Goal: Transaction & Acquisition: Book appointment/travel/reservation

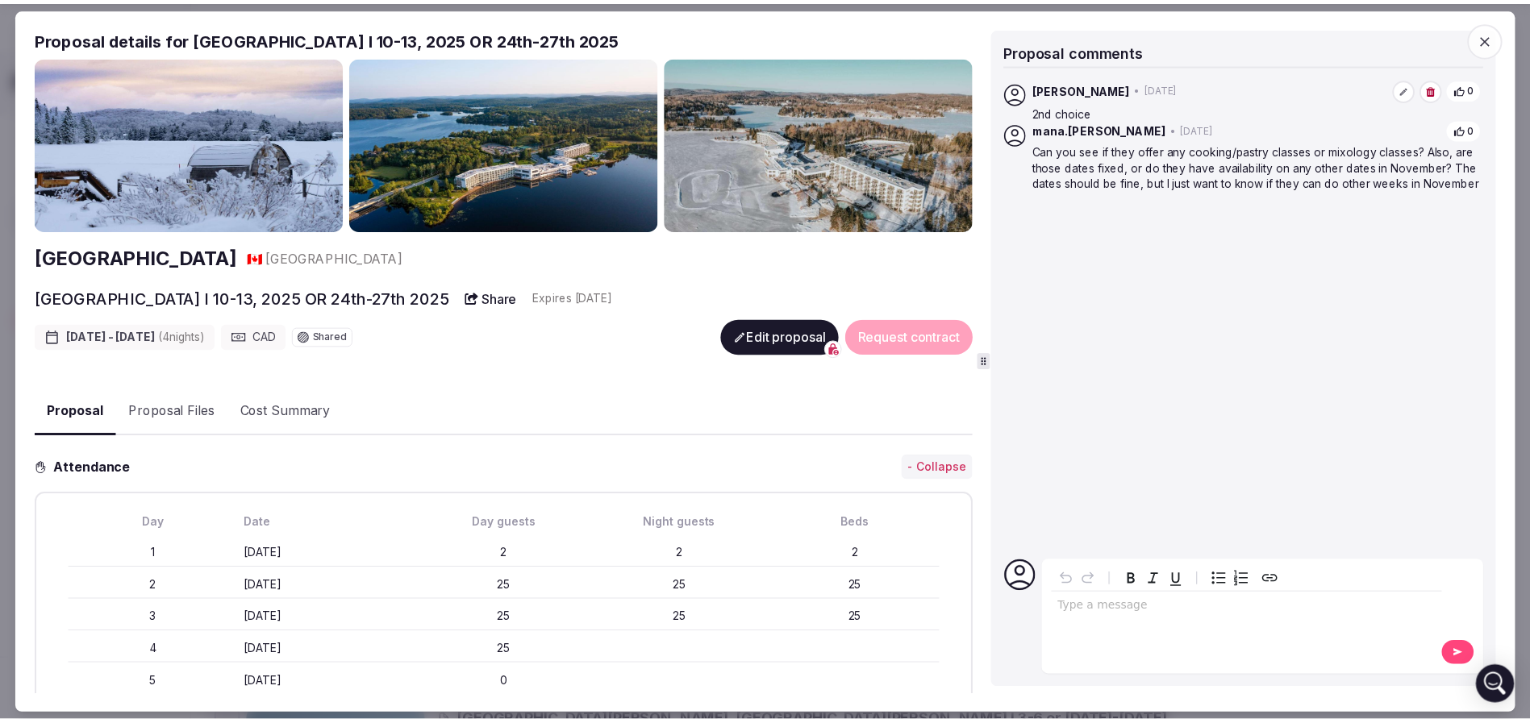
scroll to position [726, 0]
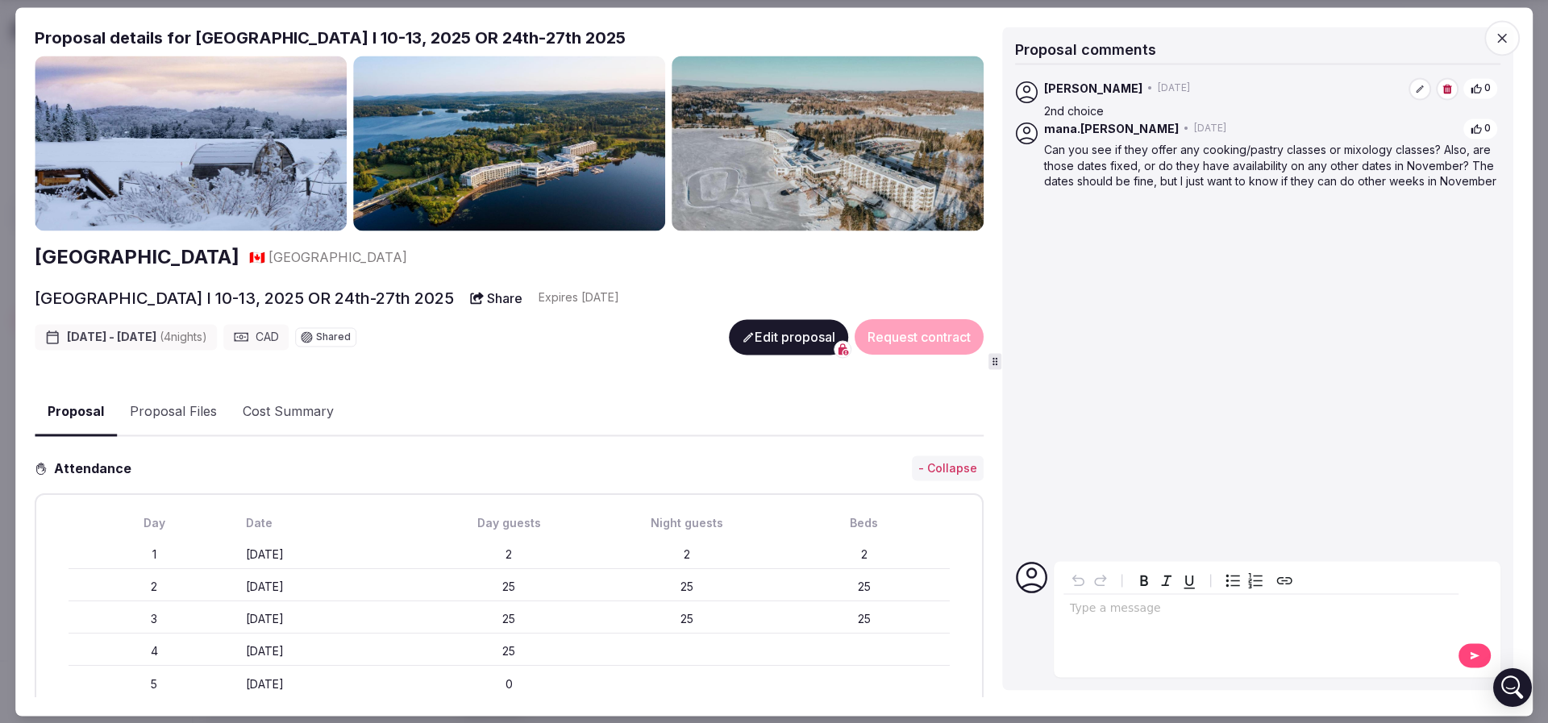
click at [1508, 54] on span "button" at bounding box center [1501, 37] width 35 height 35
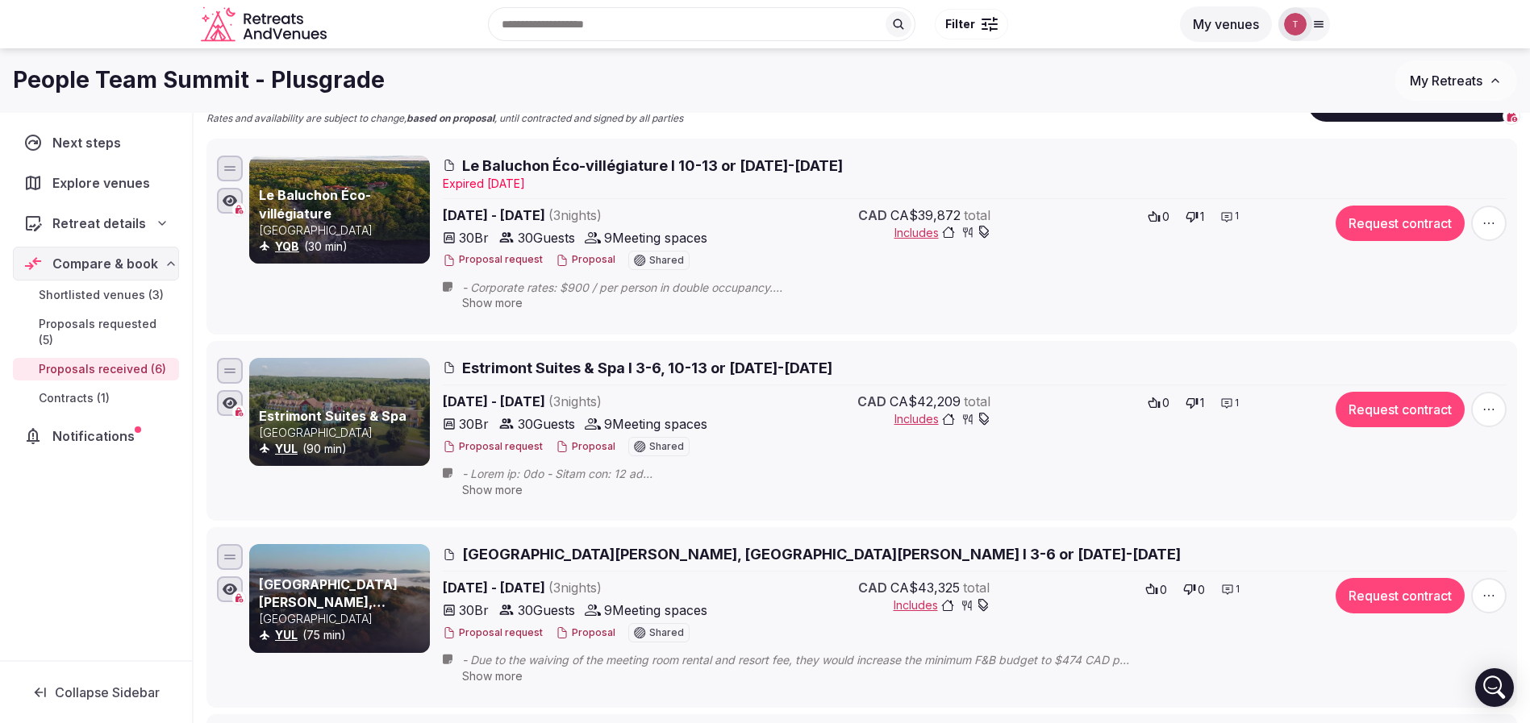
scroll to position [121, 0]
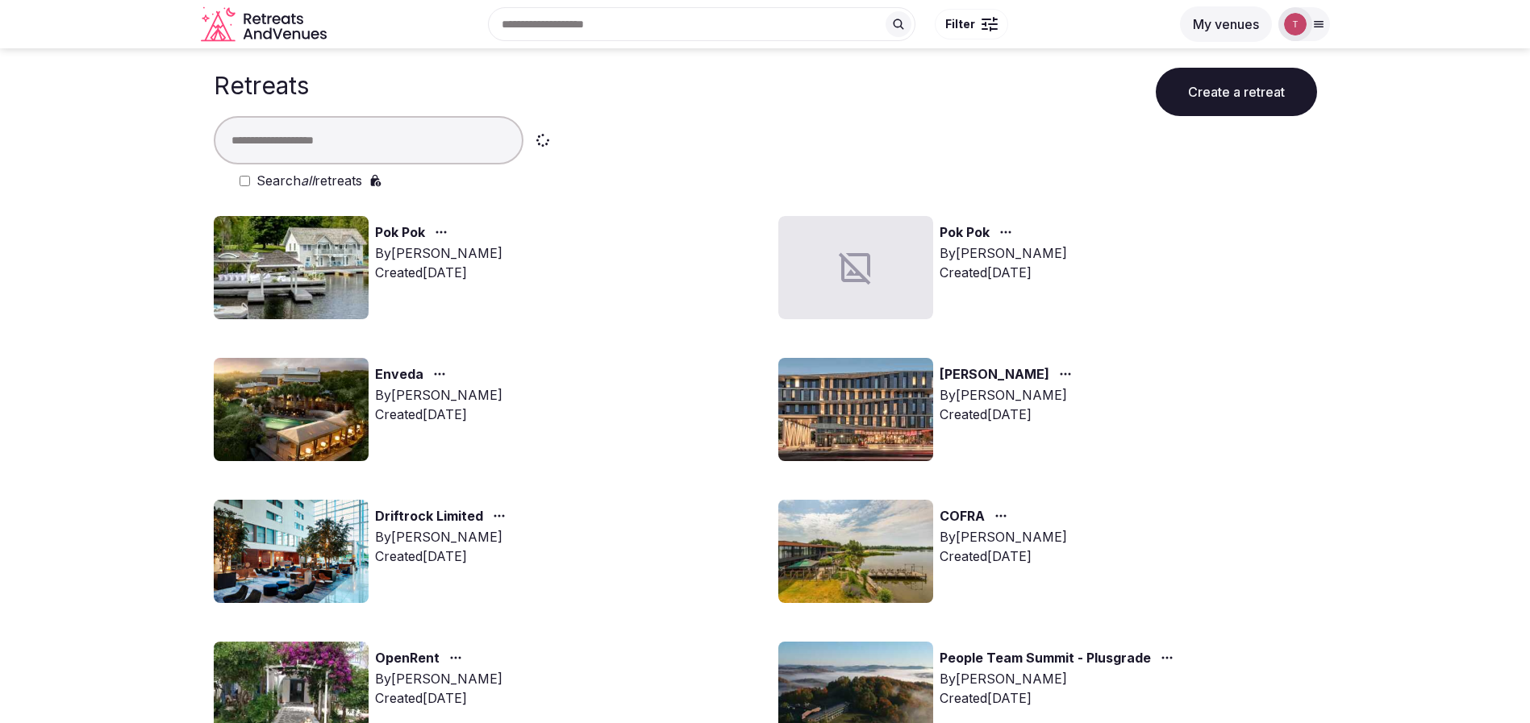
click at [330, 256] on img at bounding box center [291, 267] width 155 height 103
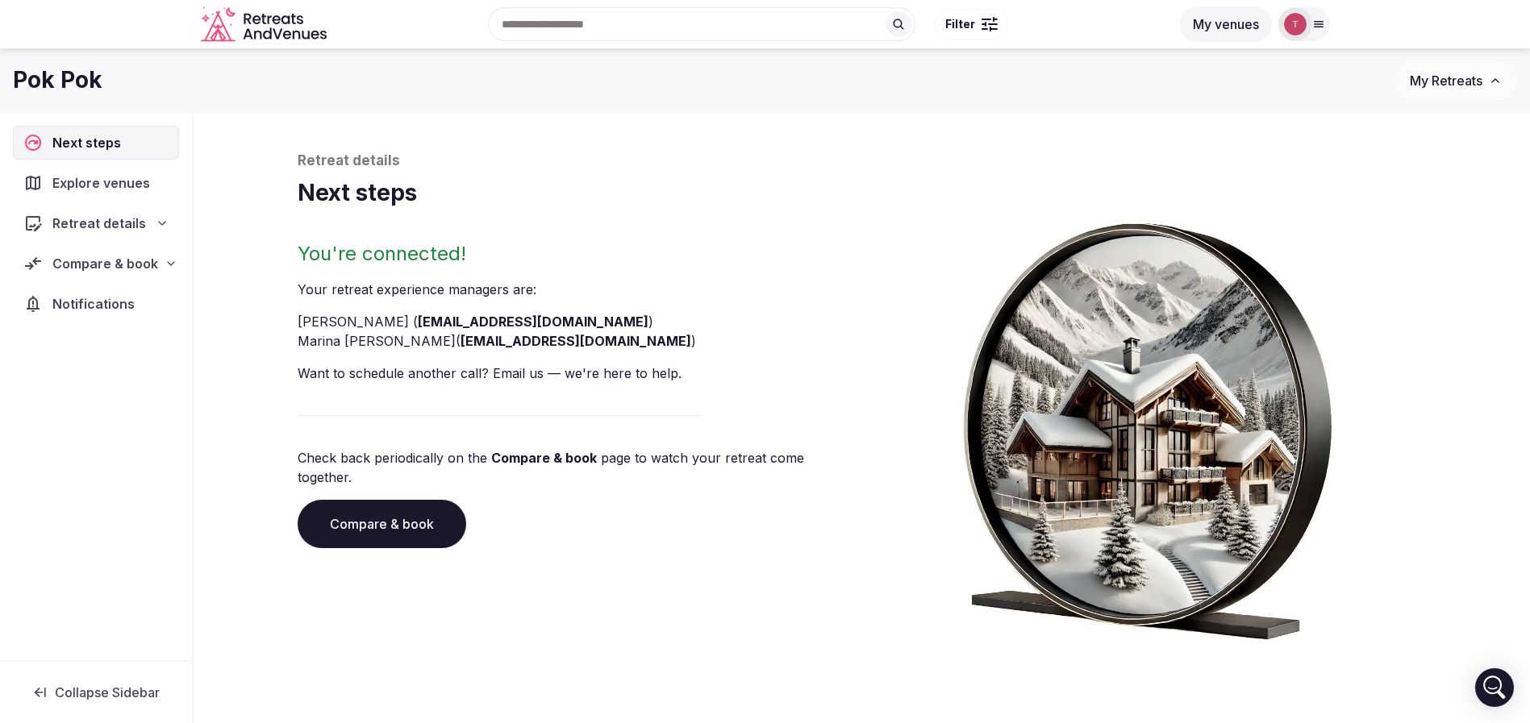
click at [413, 510] on link "Compare & book" at bounding box center [382, 524] width 169 height 48
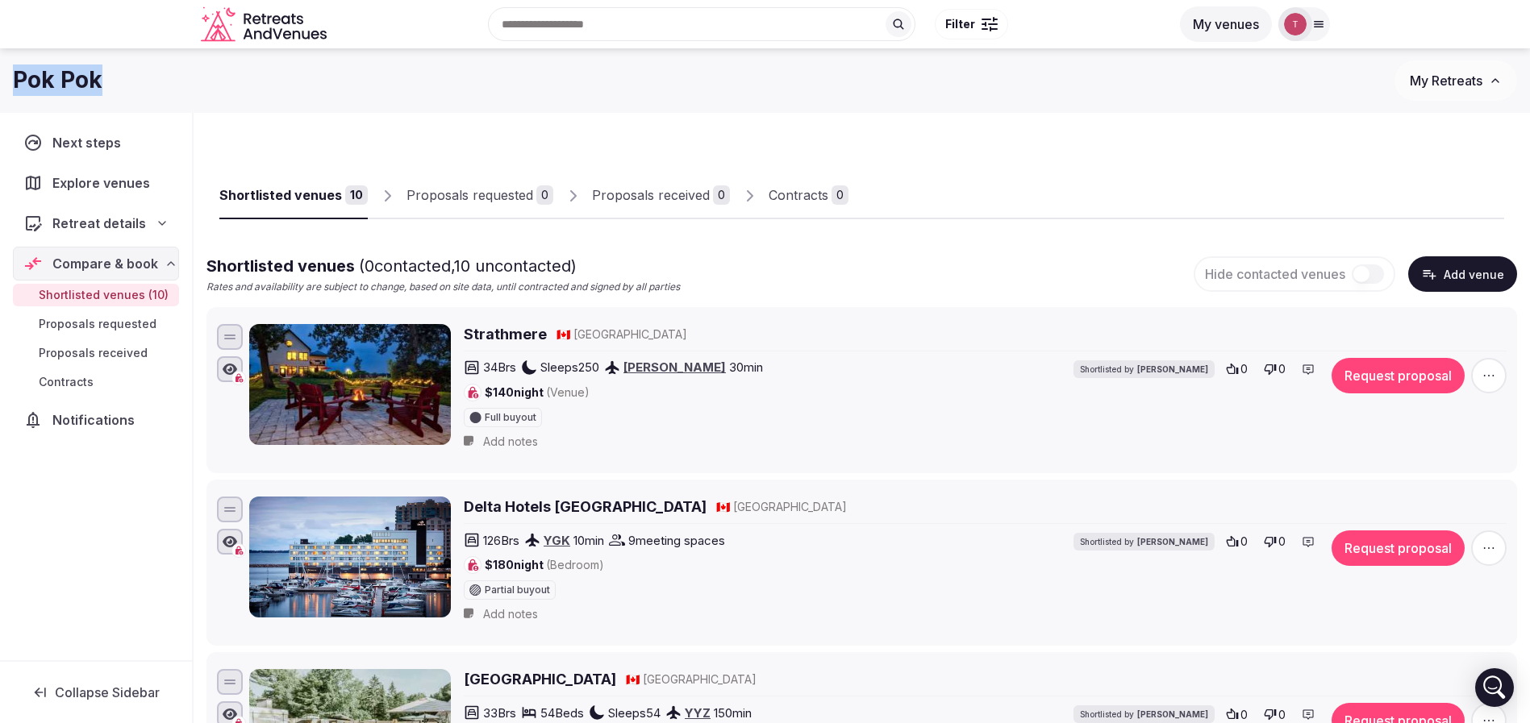
drag, startPoint x: 2, startPoint y: 84, endPoint x: 102, endPoint y: 81, distance: 100.0
click at [102, 81] on div "Pok Pok My Retreats" at bounding box center [765, 80] width 1530 height 40
click at [102, 81] on div "Pok Pok" at bounding box center [703, 80] width 1381 height 31
drag, startPoint x: 121, startPoint y: 79, endPoint x: 4, endPoint y: 79, distance: 116.9
click at [4, 79] on div "Pok Pok My Retreats" at bounding box center [765, 80] width 1530 height 40
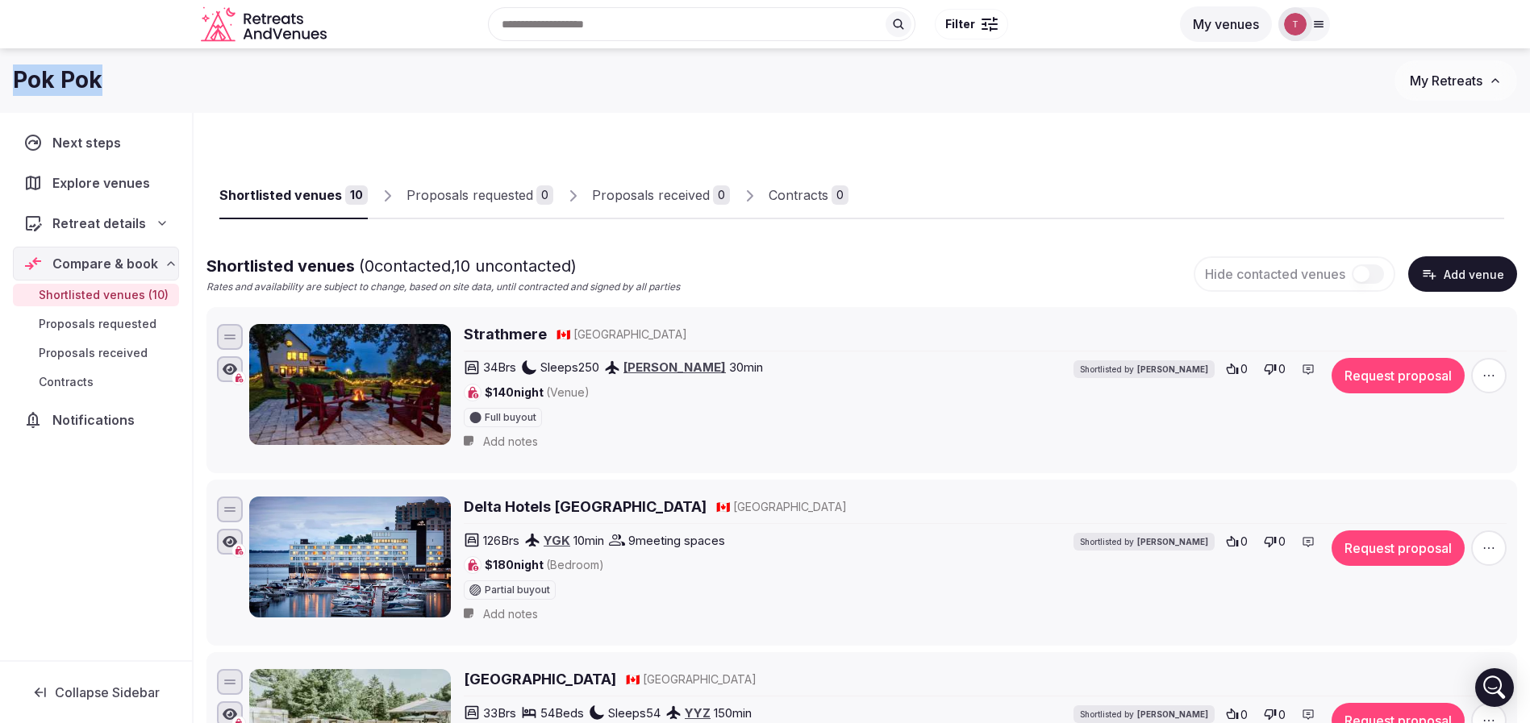
click at [33, 81] on h1 "Pok Pok" at bounding box center [58, 80] width 90 height 31
drag, startPoint x: 109, startPoint y: 84, endPoint x: 0, endPoint y: 84, distance: 108.9
click at [0, 84] on div "Pok Pok My Retreats" at bounding box center [765, 80] width 1530 height 40
click at [561, 31] on div "Recent searches [GEOGRAPHIC_DATA], [GEOGRAPHIC_DATA], [GEOGRAPHIC_DATA] [GEOGRA…" at bounding box center [751, 24] width 837 height 69
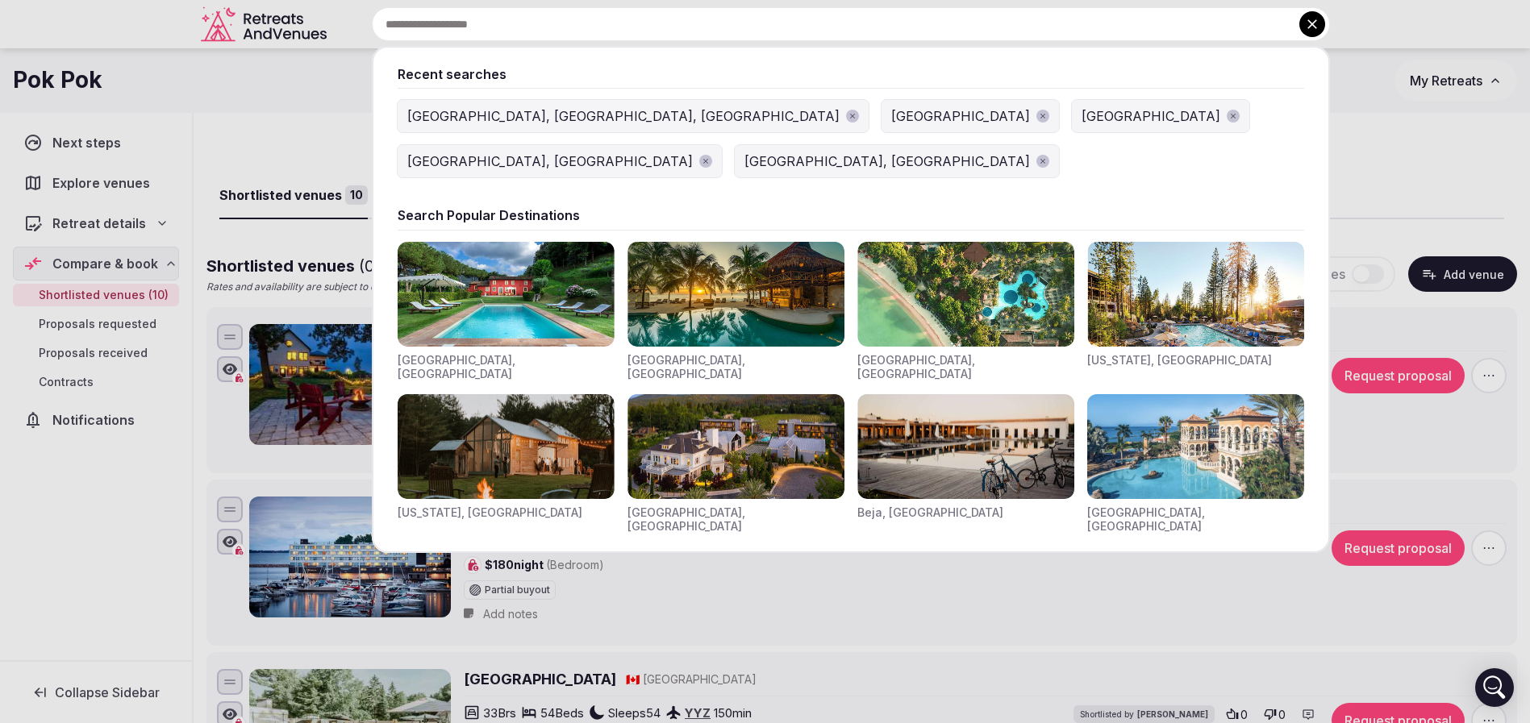
click at [335, 101] on div at bounding box center [765, 361] width 1530 height 723
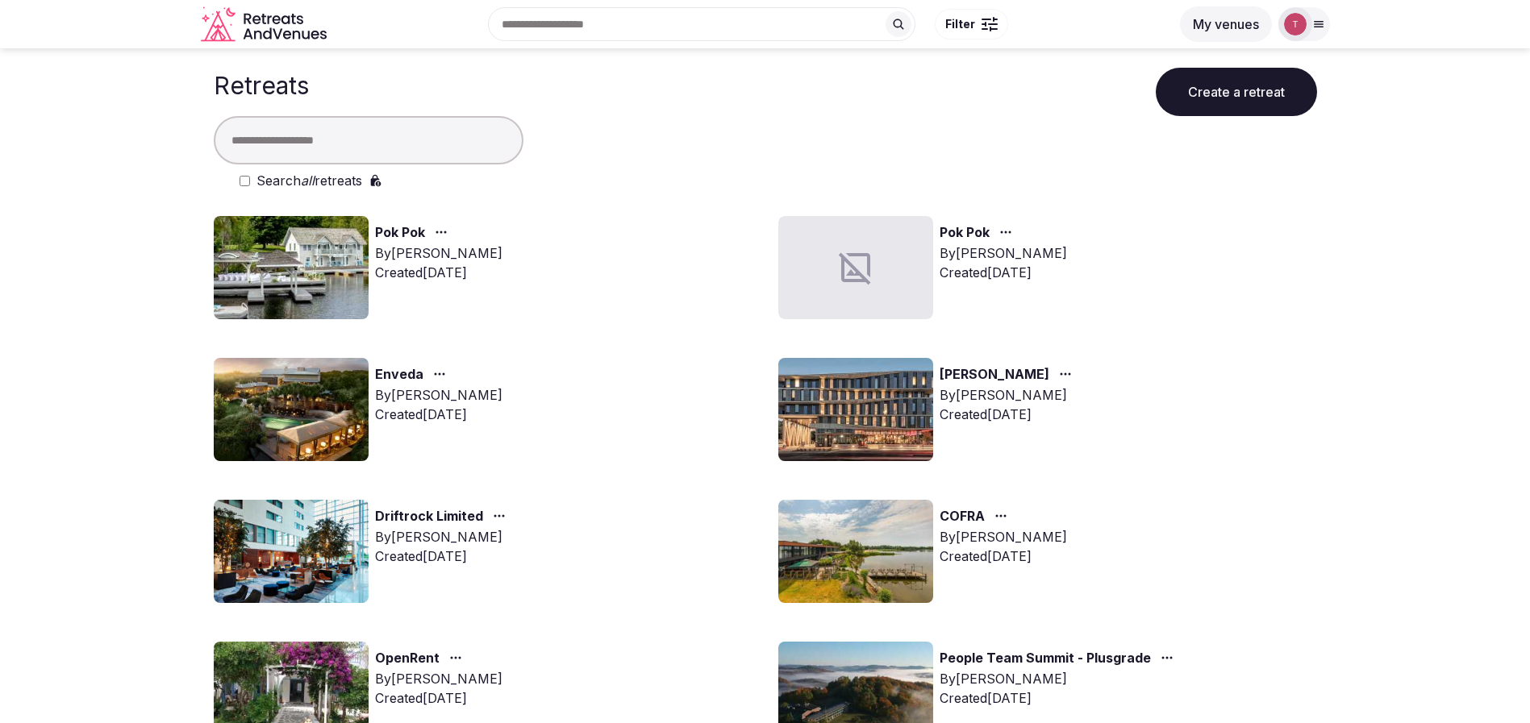
click at [266, 382] on img at bounding box center [291, 409] width 155 height 103
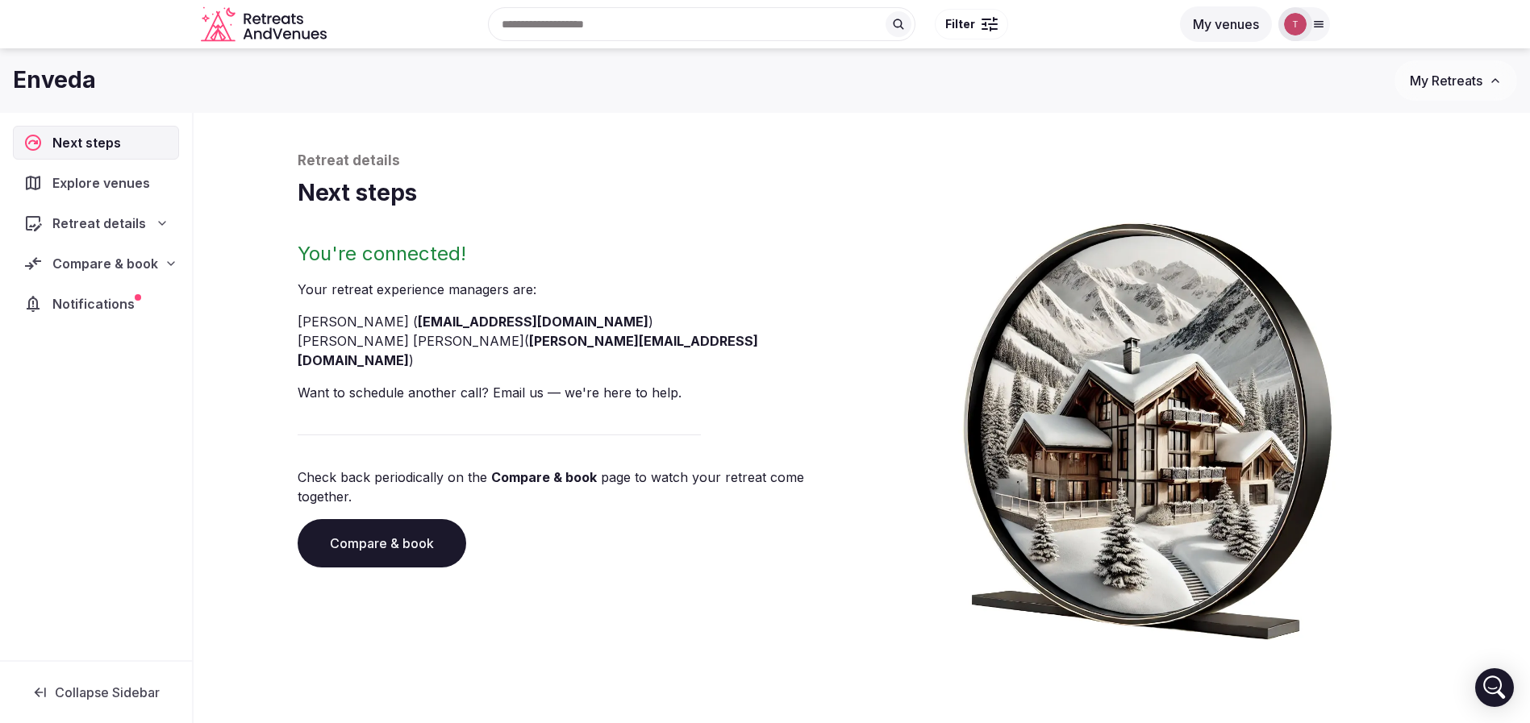
click at [348, 519] on link "Compare & book" at bounding box center [382, 543] width 169 height 48
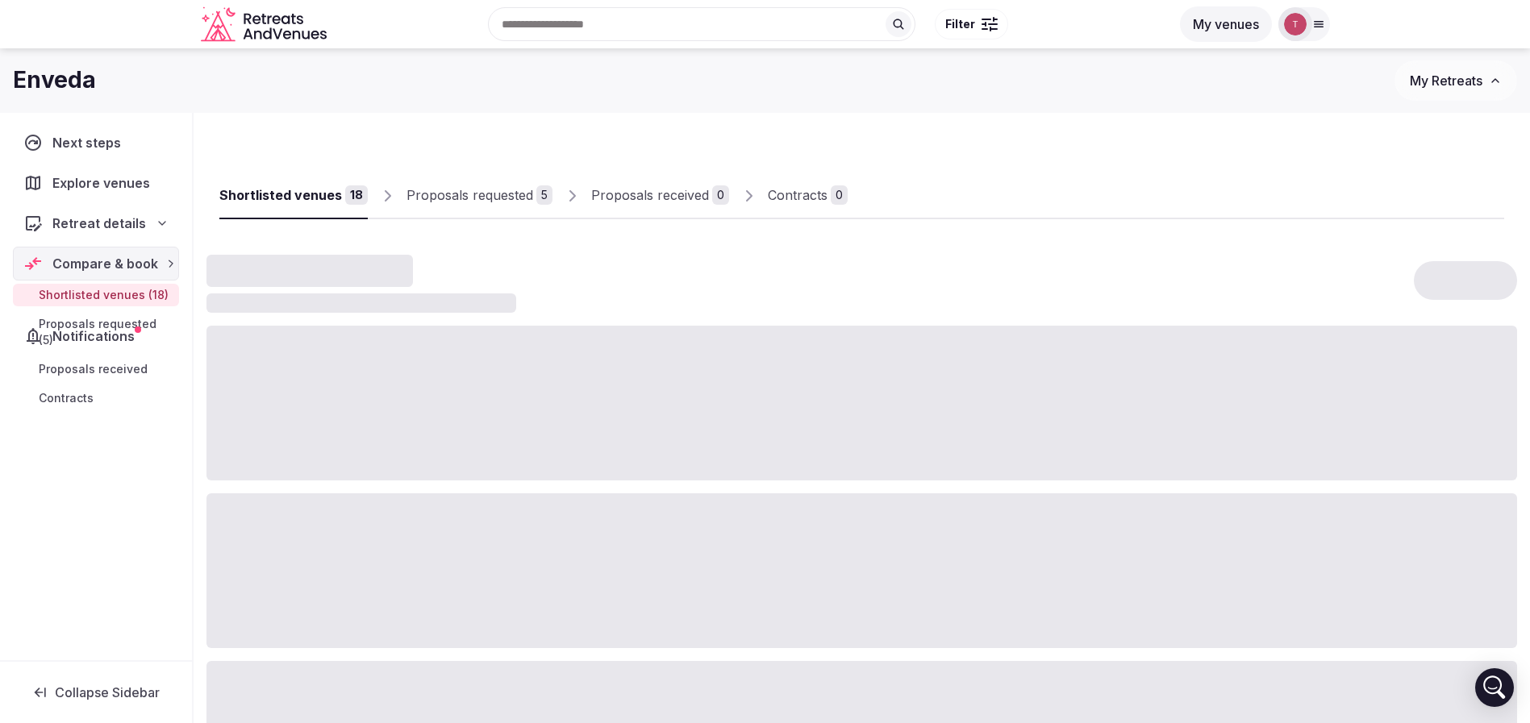
click at [348, 503] on div at bounding box center [861, 570] width 1310 height 155
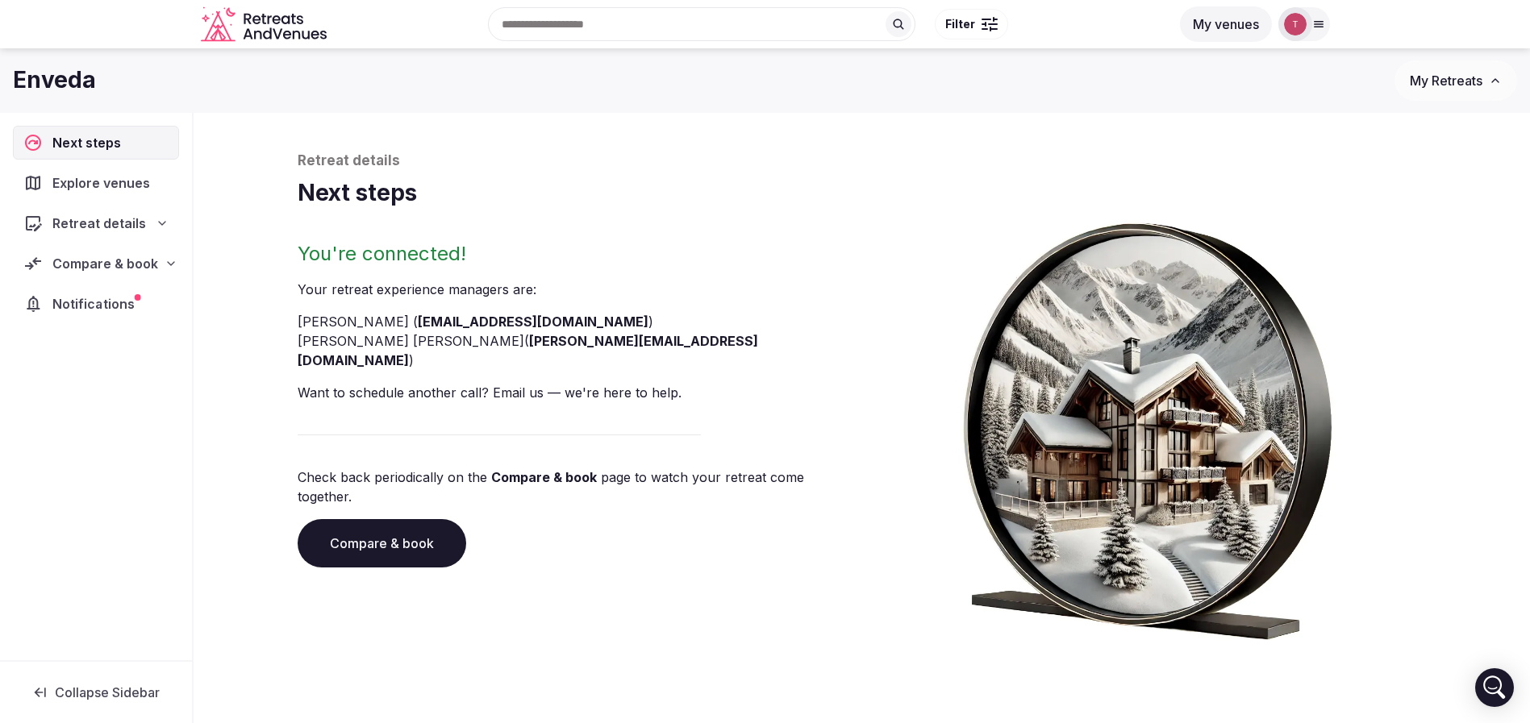
click at [108, 306] on span "Notifications" at bounding box center [96, 303] width 88 height 19
click at [116, 260] on span "Compare & book" at bounding box center [105, 263] width 106 height 19
click at [148, 228] on div "Retreat details" at bounding box center [96, 223] width 144 height 19
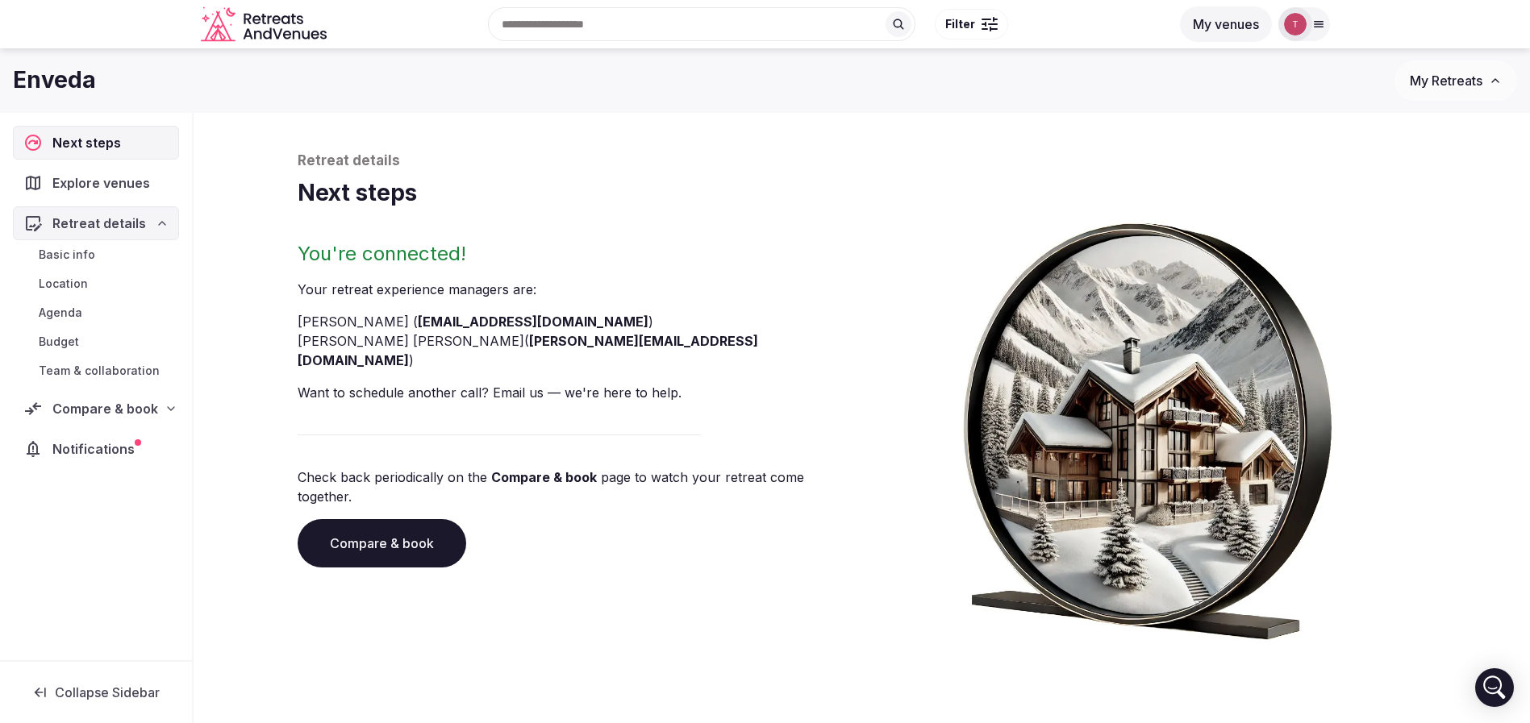
click at [129, 378] on span "Team & collaboration" at bounding box center [99, 371] width 121 height 16
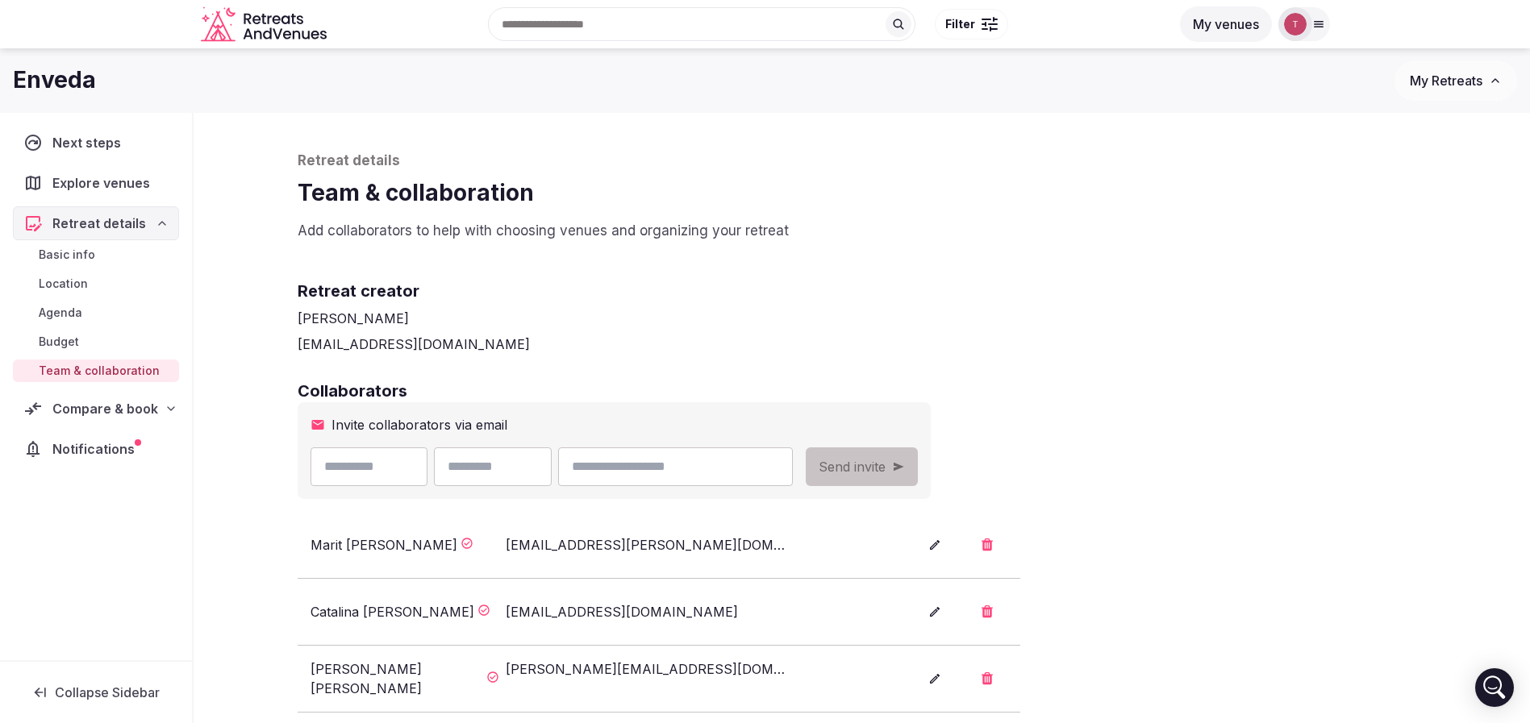
click at [103, 410] on span "Compare & book" at bounding box center [105, 408] width 106 height 19
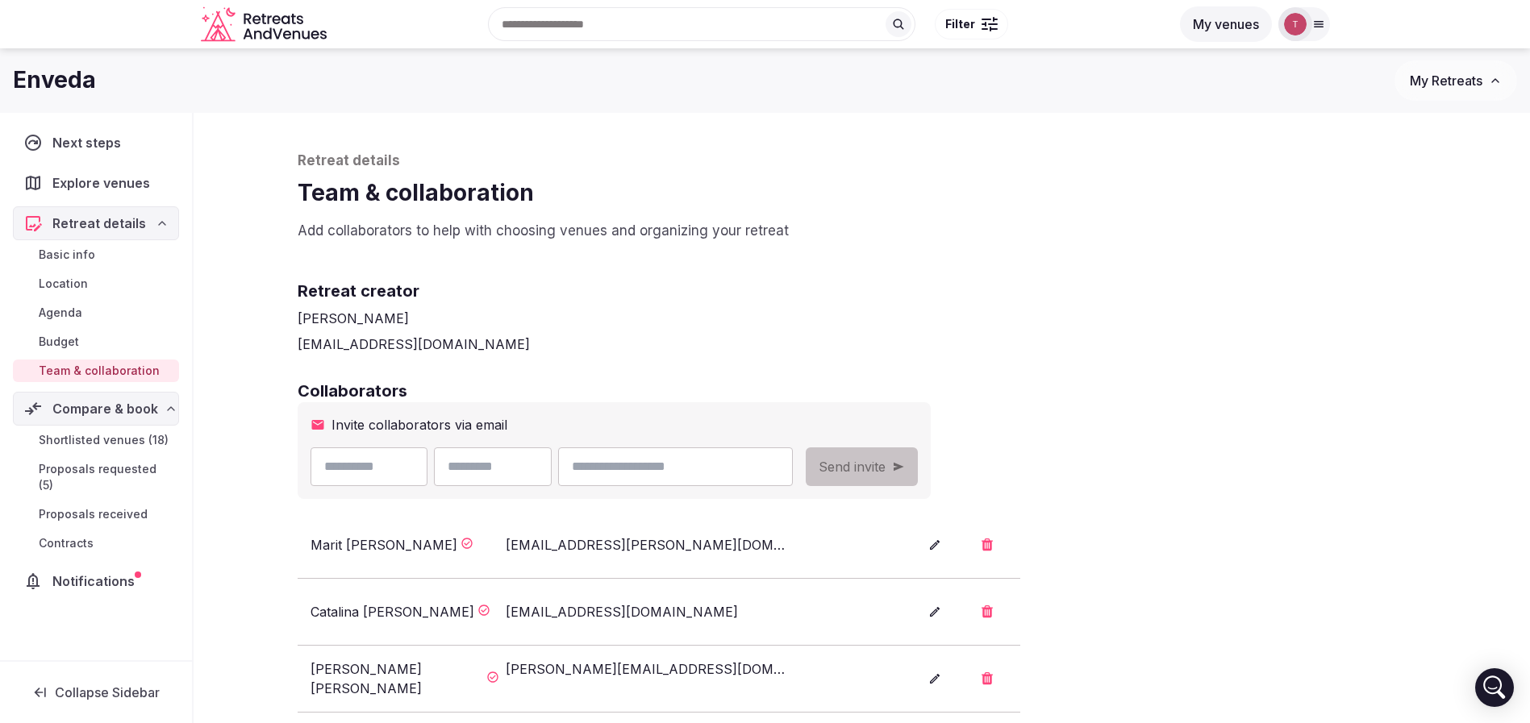
click at [123, 444] on span "Shortlisted venues (18)" at bounding box center [104, 440] width 130 height 16
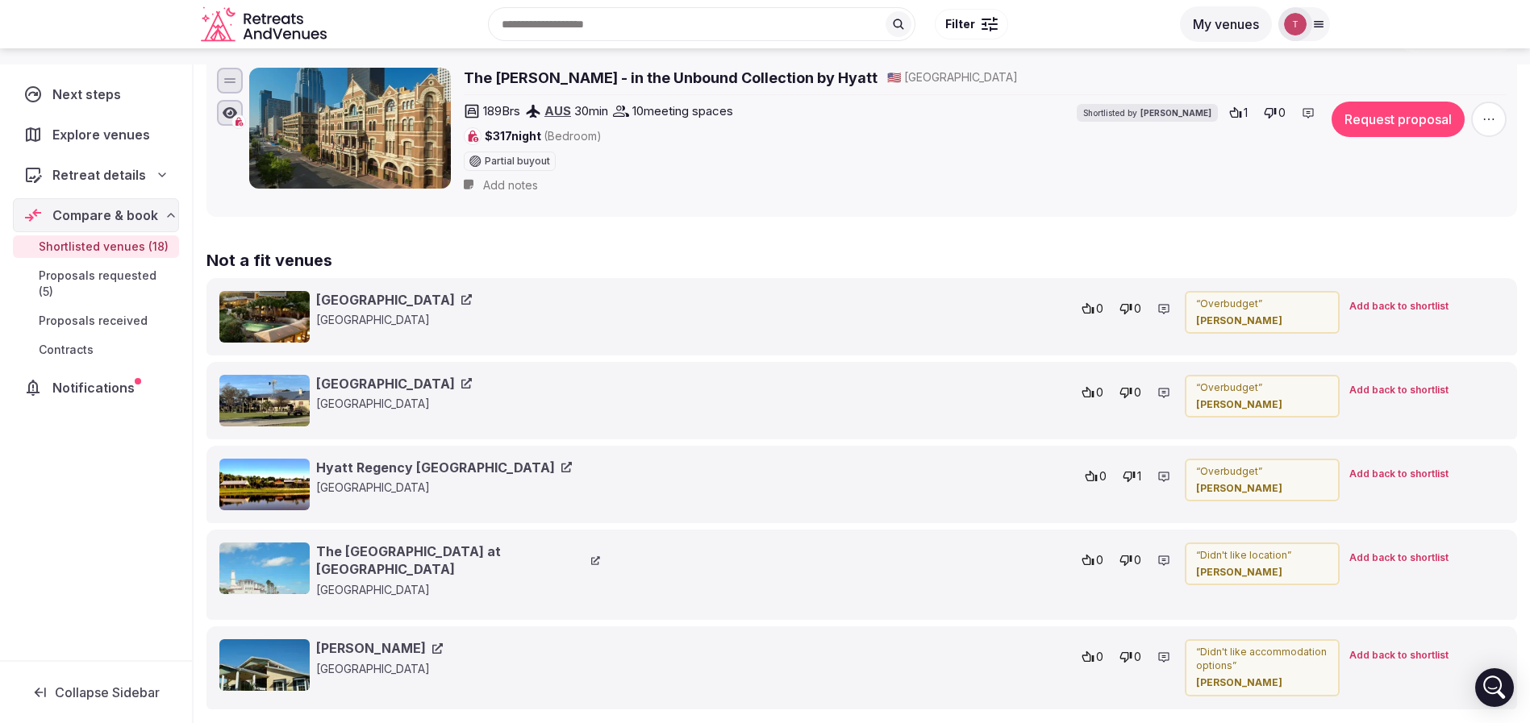
scroll to position [3275, 0]
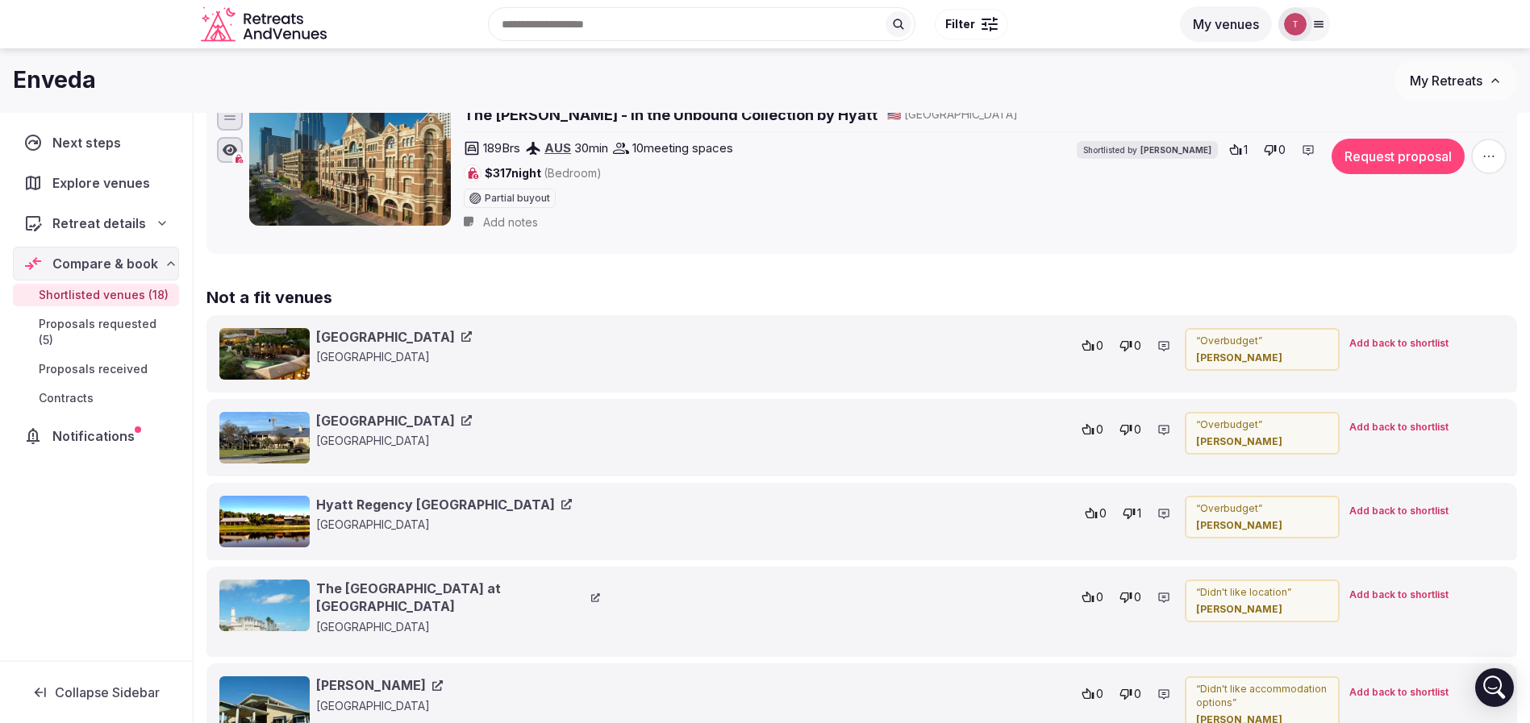
click at [1235, 513] on p "“ Overbudget ”" at bounding box center [1262, 509] width 132 height 14
click at [1235, 512] on p "“ Overbudget ”" at bounding box center [1262, 509] width 132 height 14
click at [1051, 444] on div "Flying L Ranch Resort United States 0 0 “ Overbudget ” Marit Lloyd Add back to …" at bounding box center [861, 437] width 1310 height 77
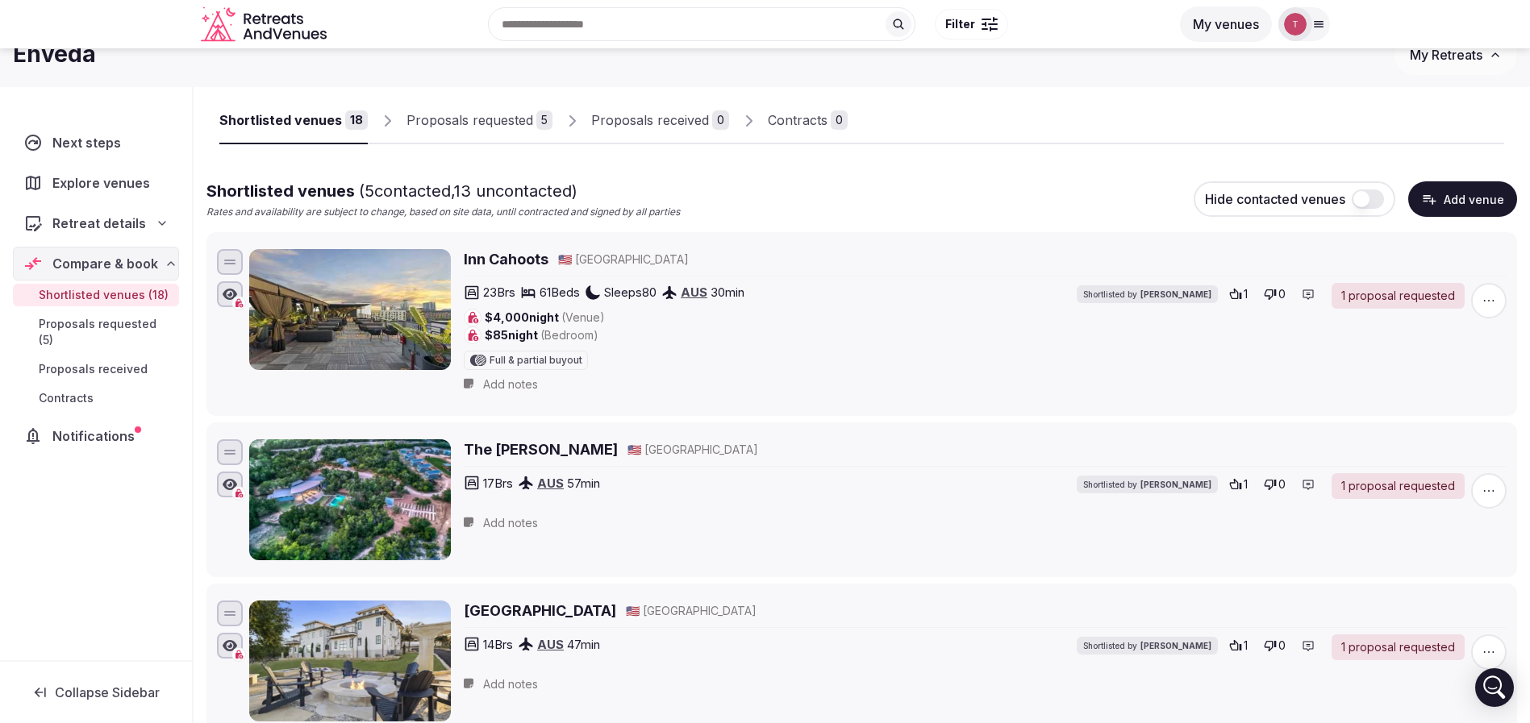
scroll to position [0, 0]
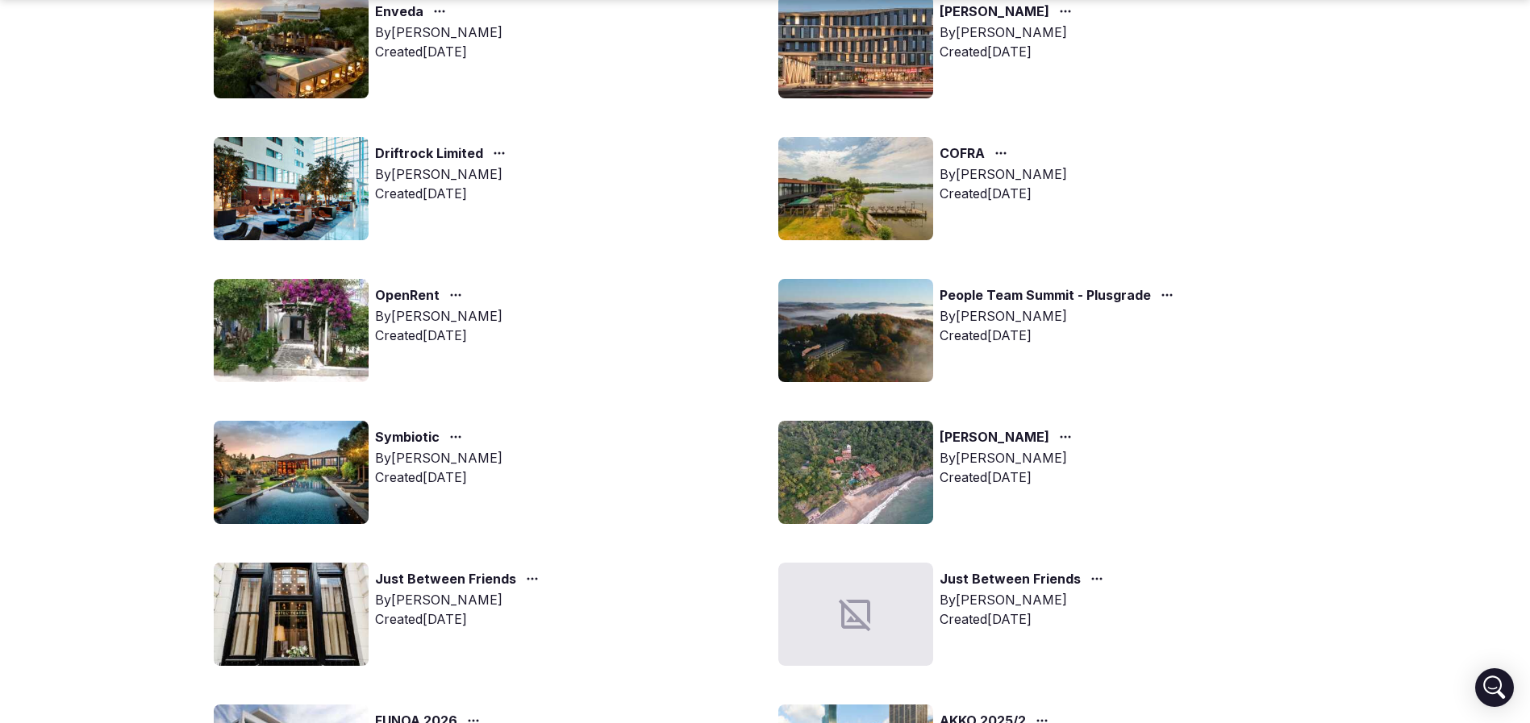
scroll to position [605, 0]
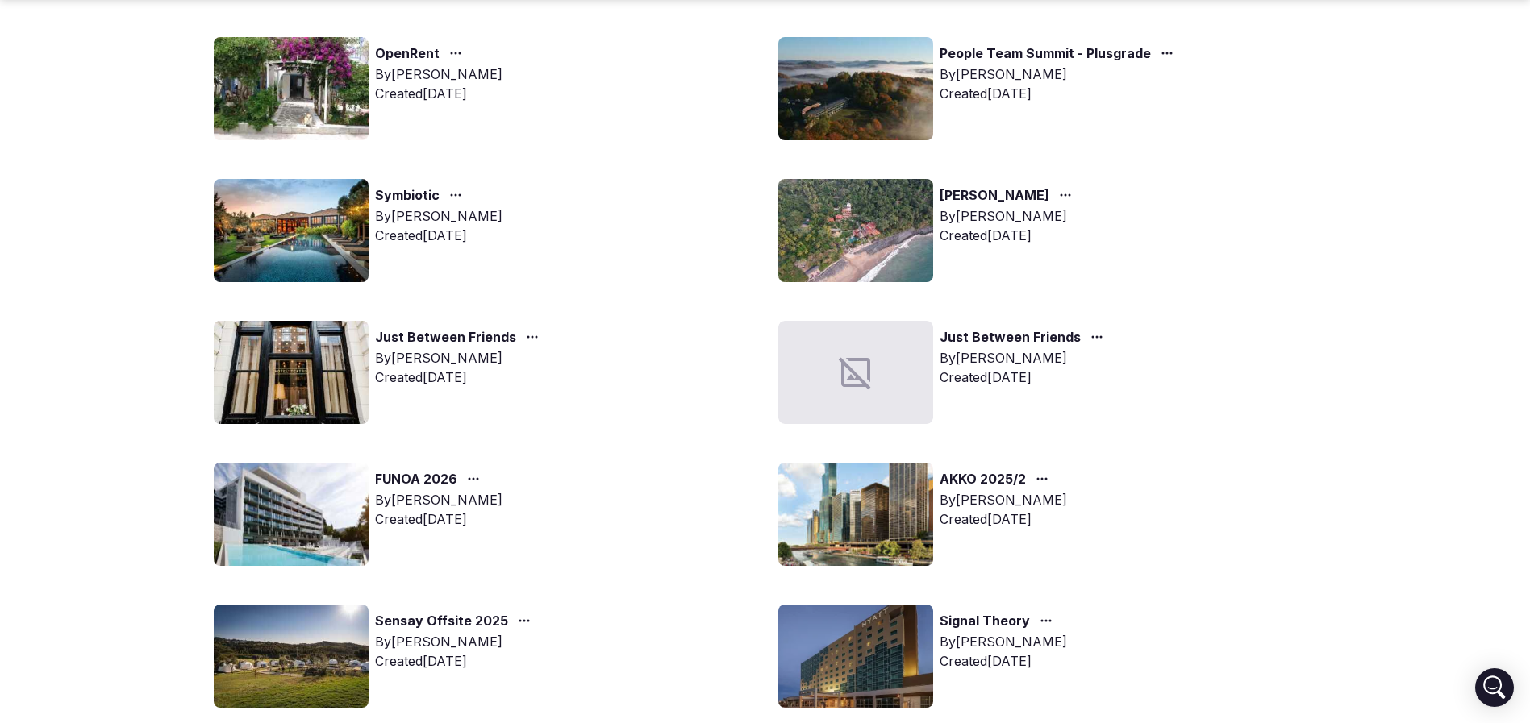
click at [884, 502] on img at bounding box center [855, 514] width 155 height 103
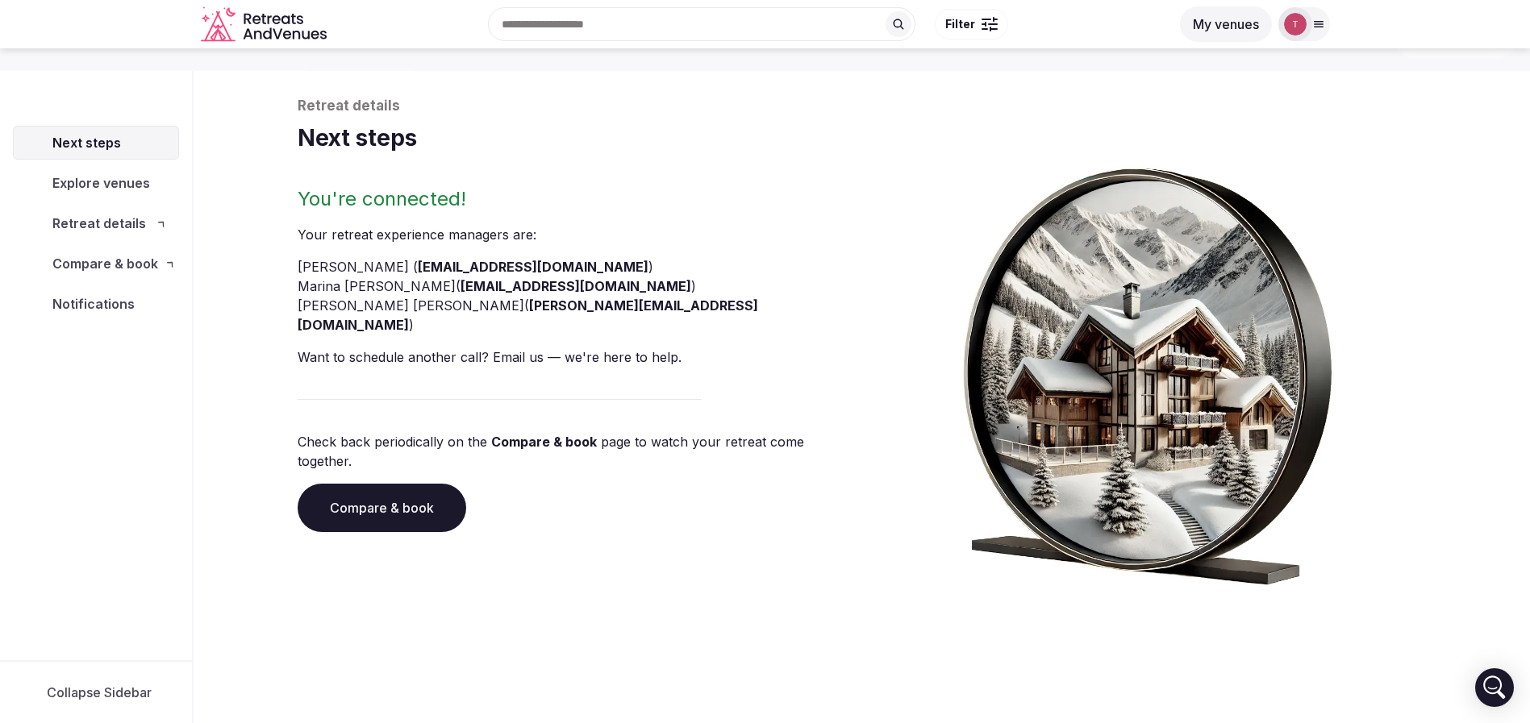
scroll to position [55, 0]
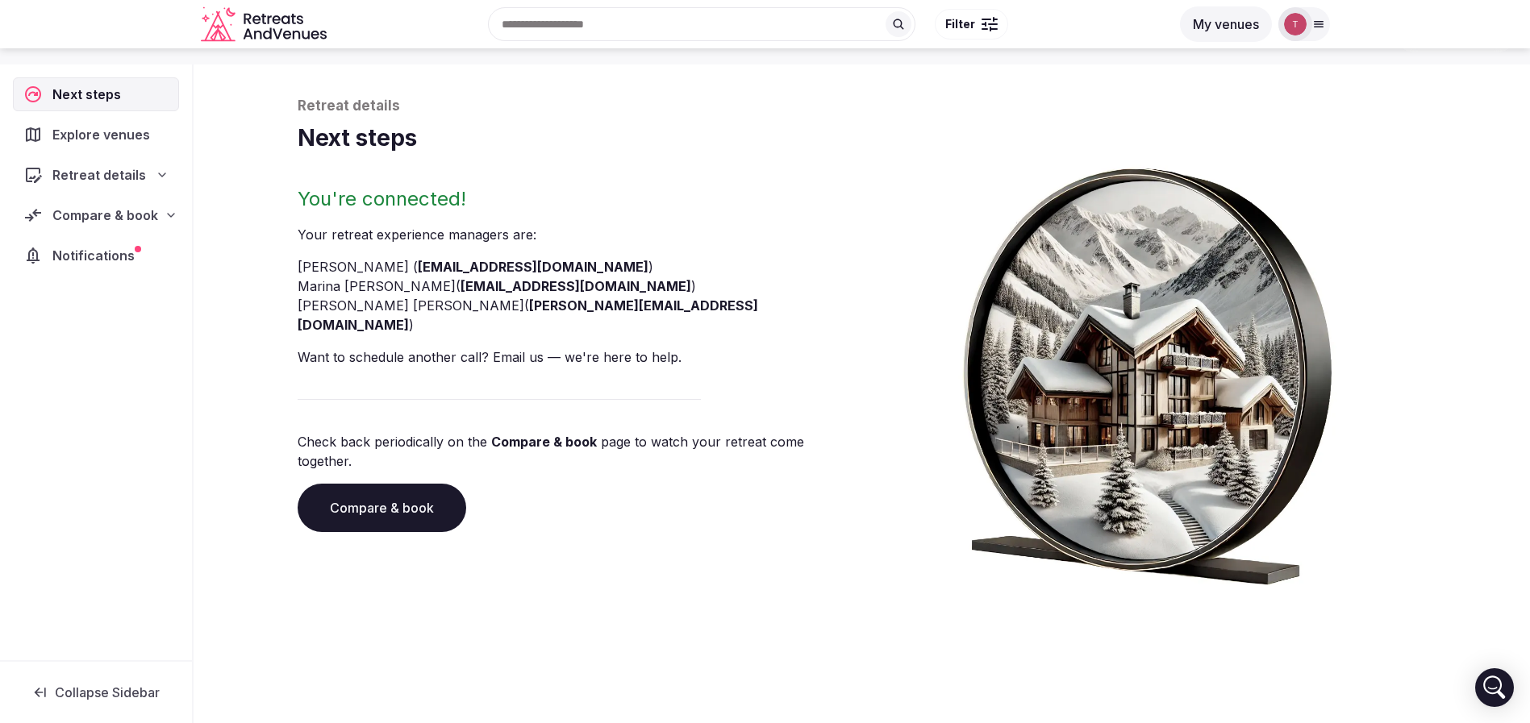
click at [393, 484] on link "Compare & book" at bounding box center [382, 508] width 169 height 48
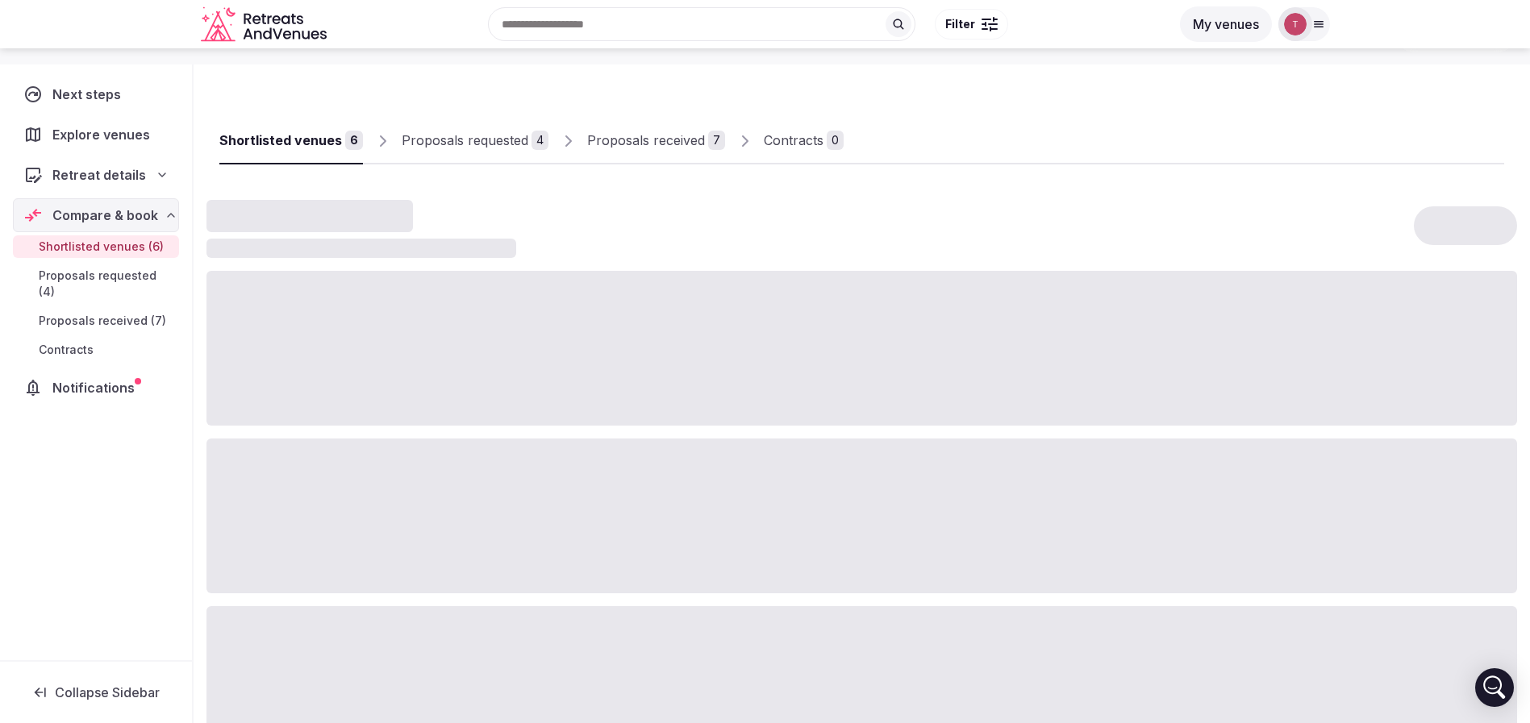
click at [484, 140] on div "Proposals requested" at bounding box center [465, 140] width 127 height 19
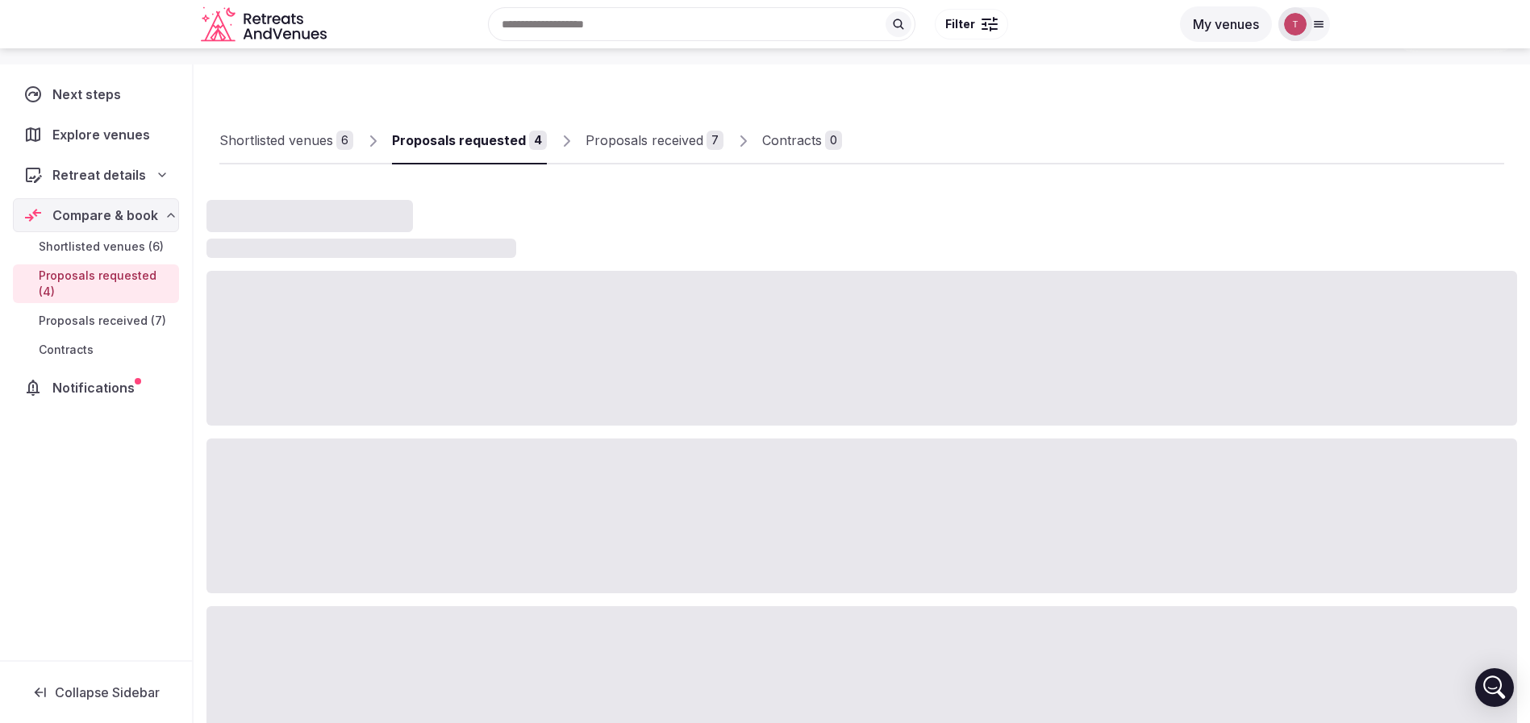
click at [646, 133] on div "Proposals received" at bounding box center [644, 140] width 118 height 19
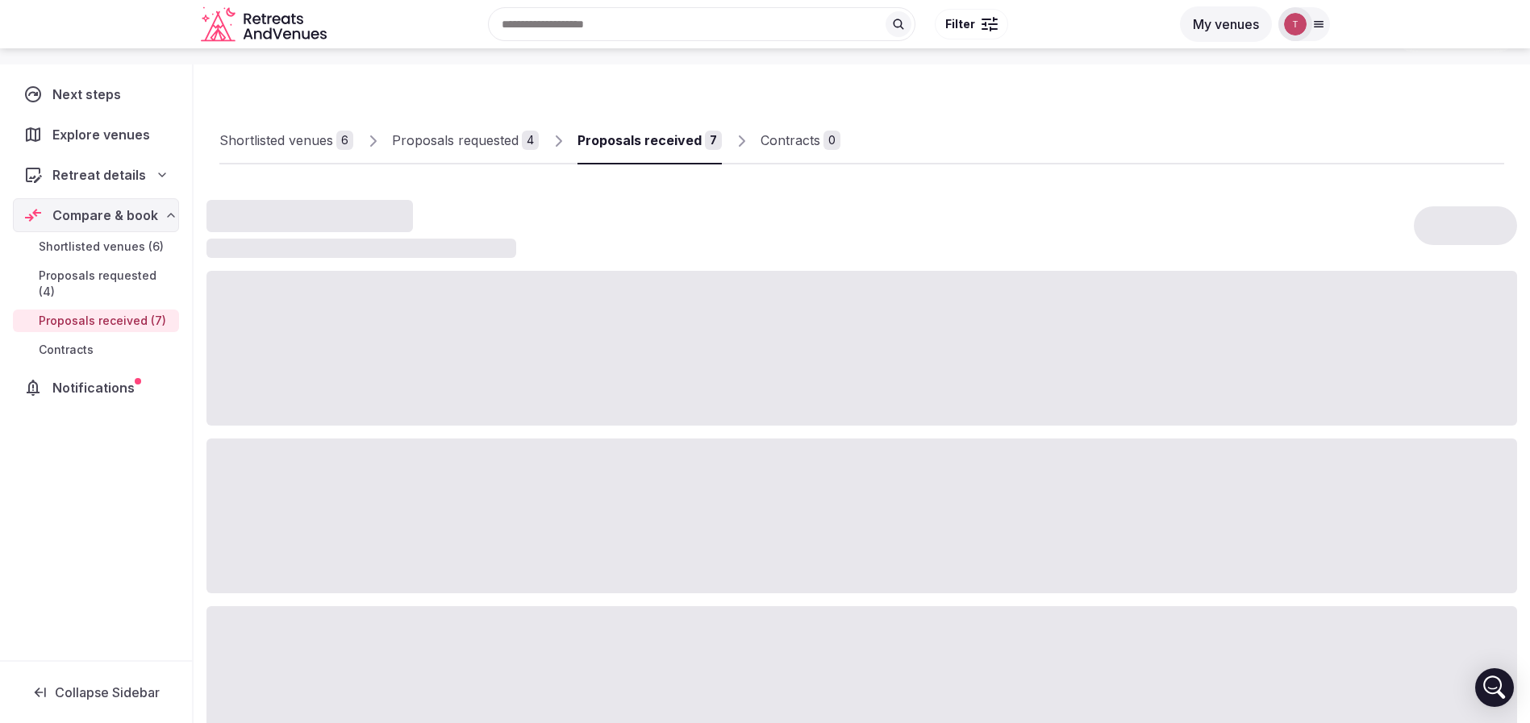
click at [323, 139] on div "Shortlisted venues" at bounding box center [276, 140] width 114 height 19
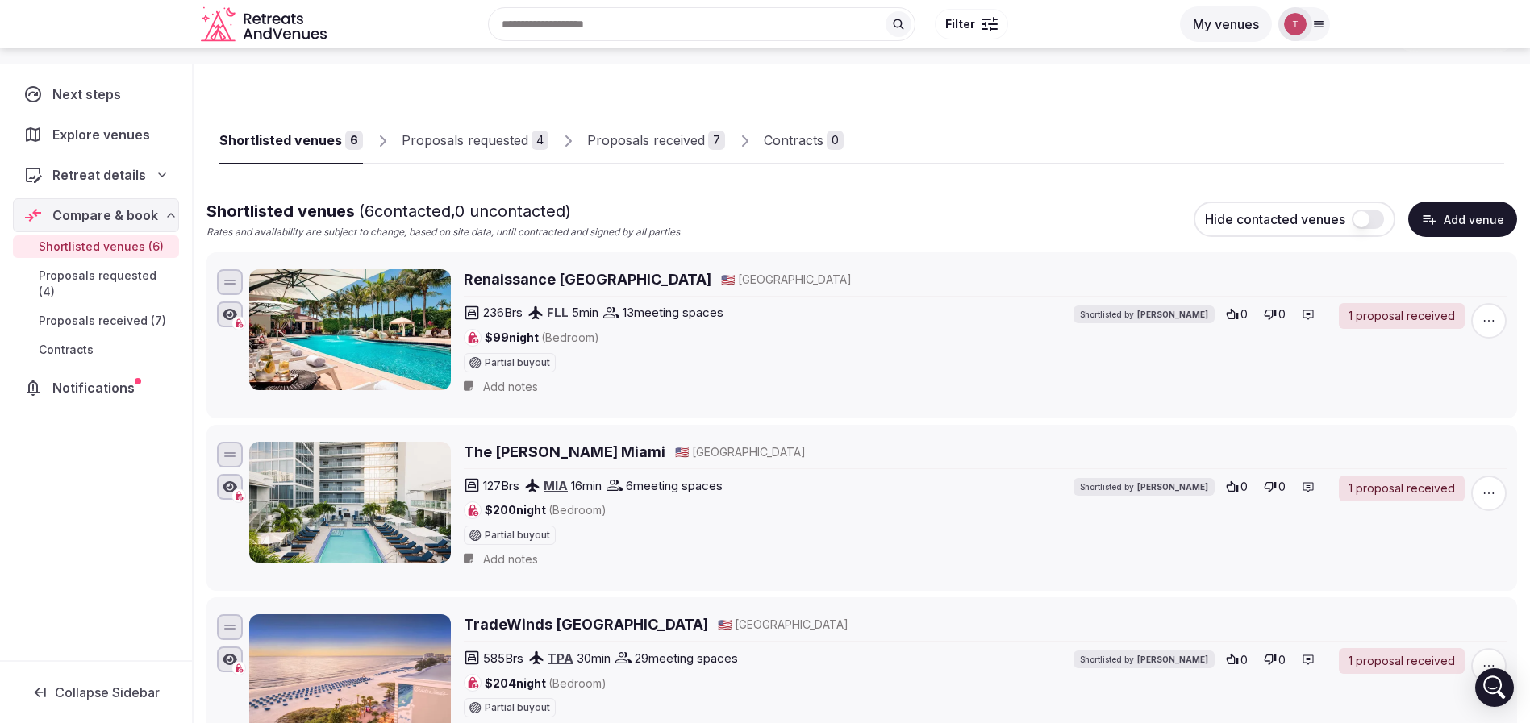
click at [680, 135] on div "Proposals received" at bounding box center [646, 140] width 118 height 19
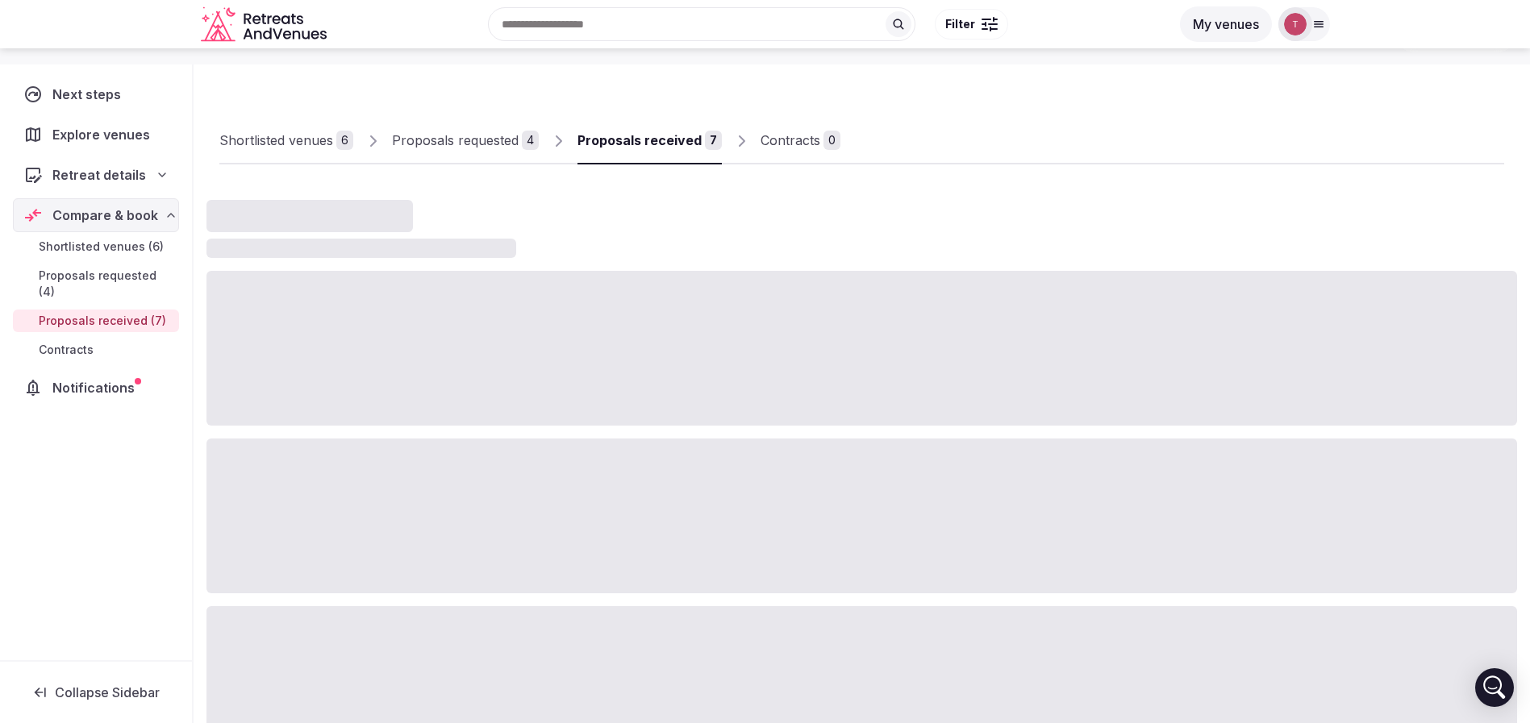
click at [680, 135] on div "Proposals received" at bounding box center [639, 140] width 124 height 19
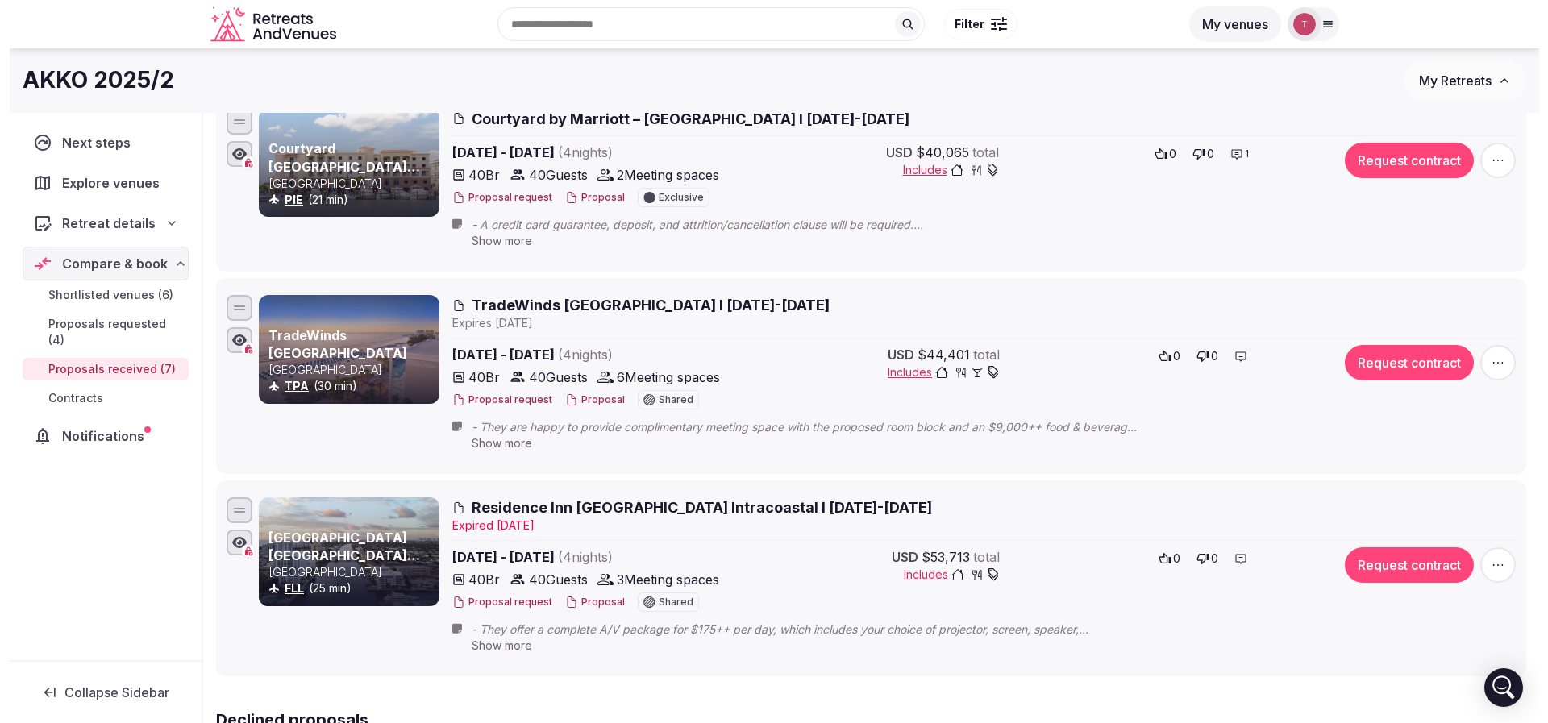
scroll to position [901, 0]
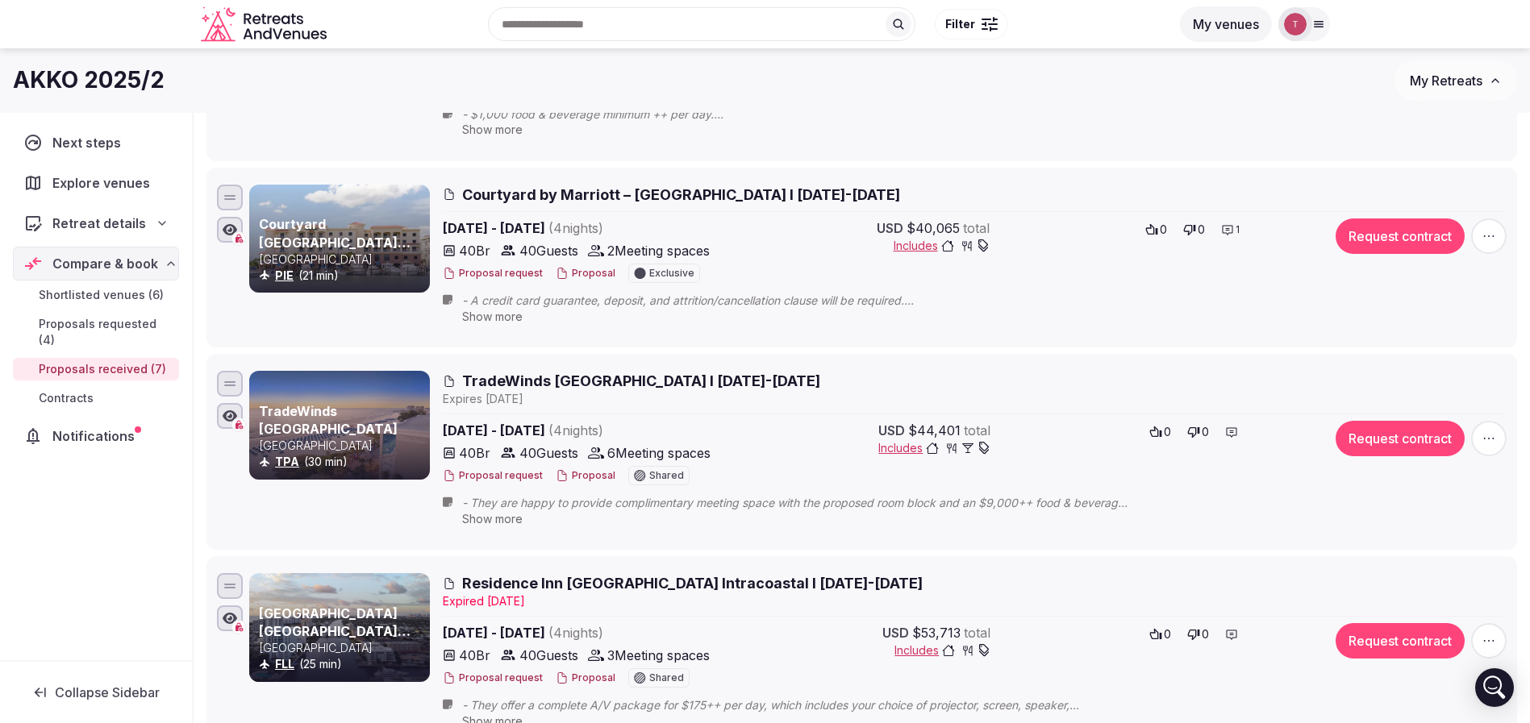
click at [598, 277] on button "Proposal" at bounding box center [586, 274] width 60 height 14
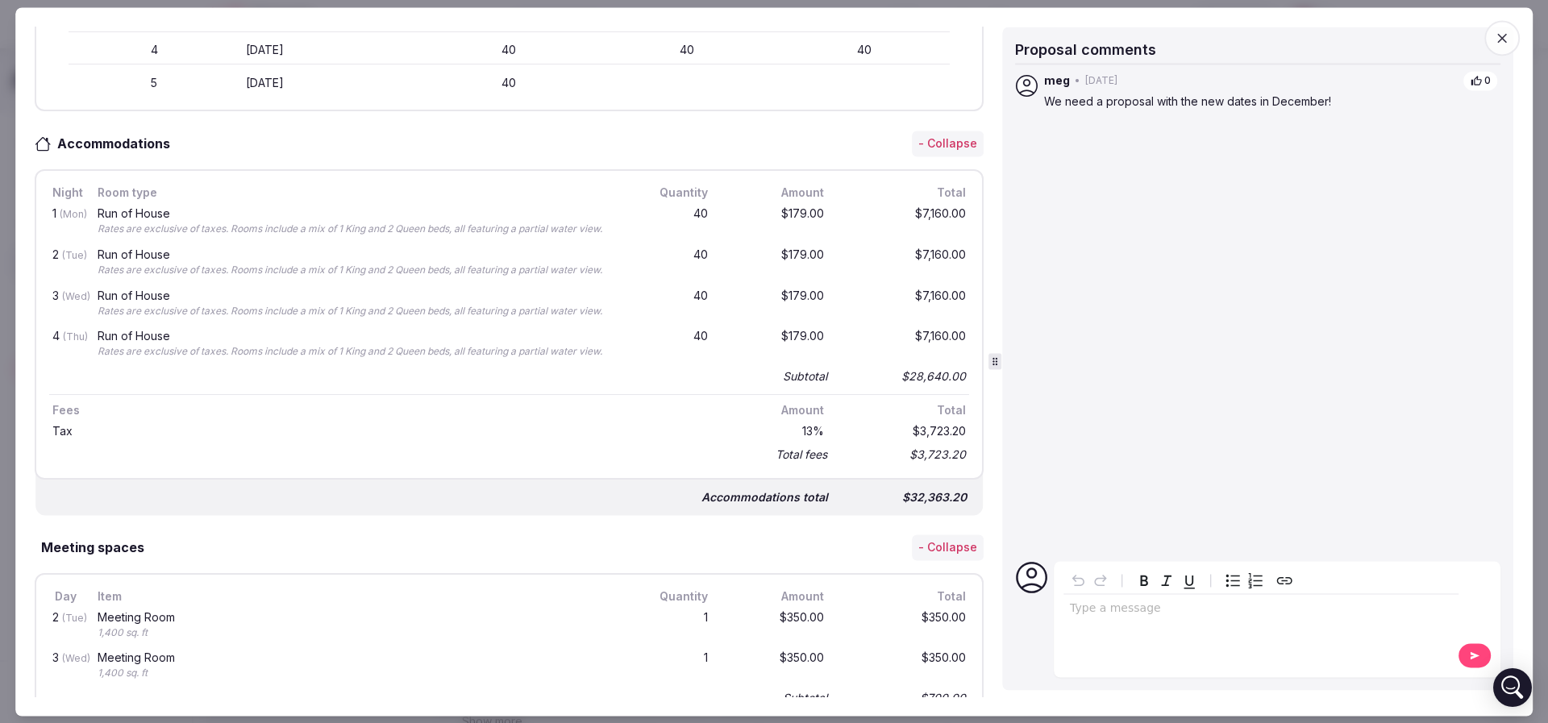
scroll to position [605, 0]
click at [1505, 40] on icon "button" at bounding box center [1502, 38] width 16 height 16
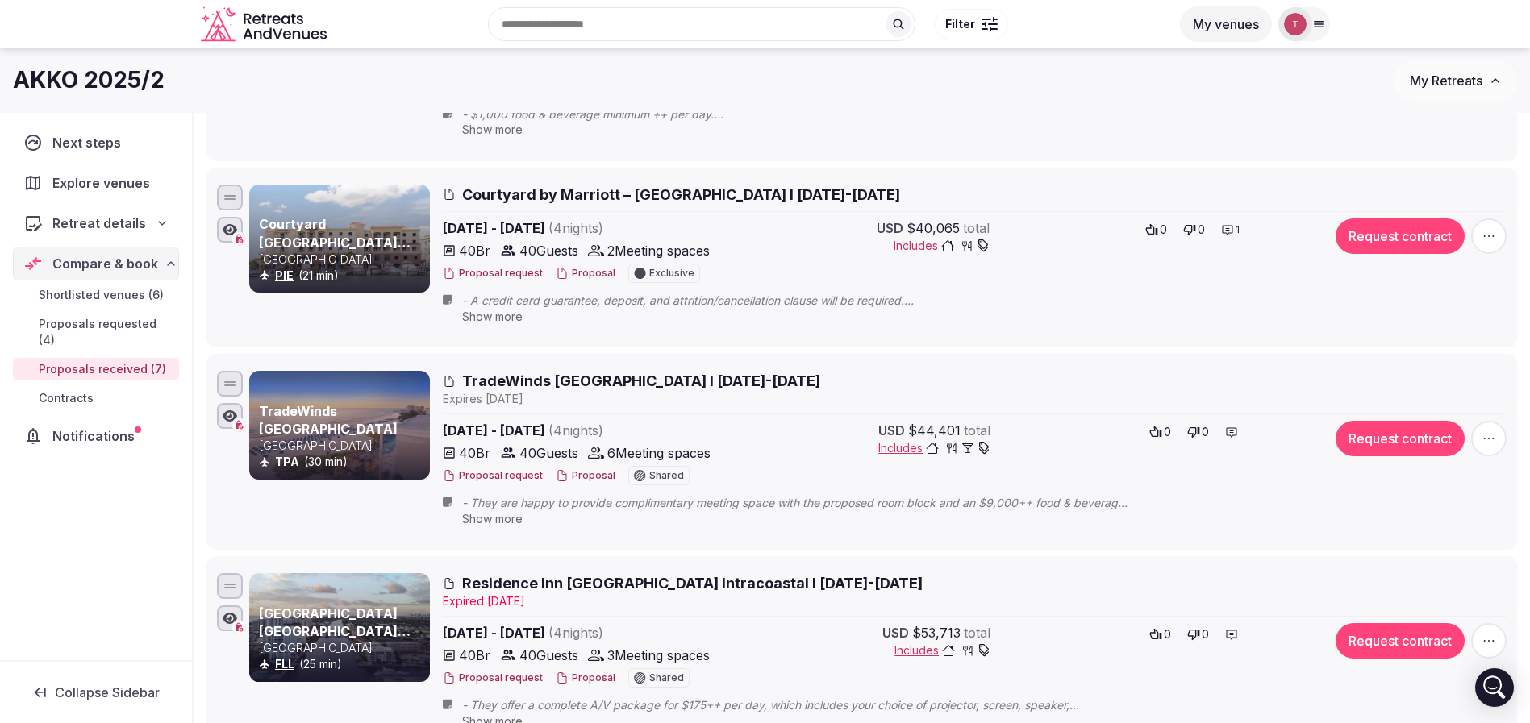
click at [574, 482] on div "Proposal request Proposal Shared" at bounding box center [585, 475] width 284 height 19
click at [584, 469] on button "Proposal" at bounding box center [586, 476] width 60 height 14
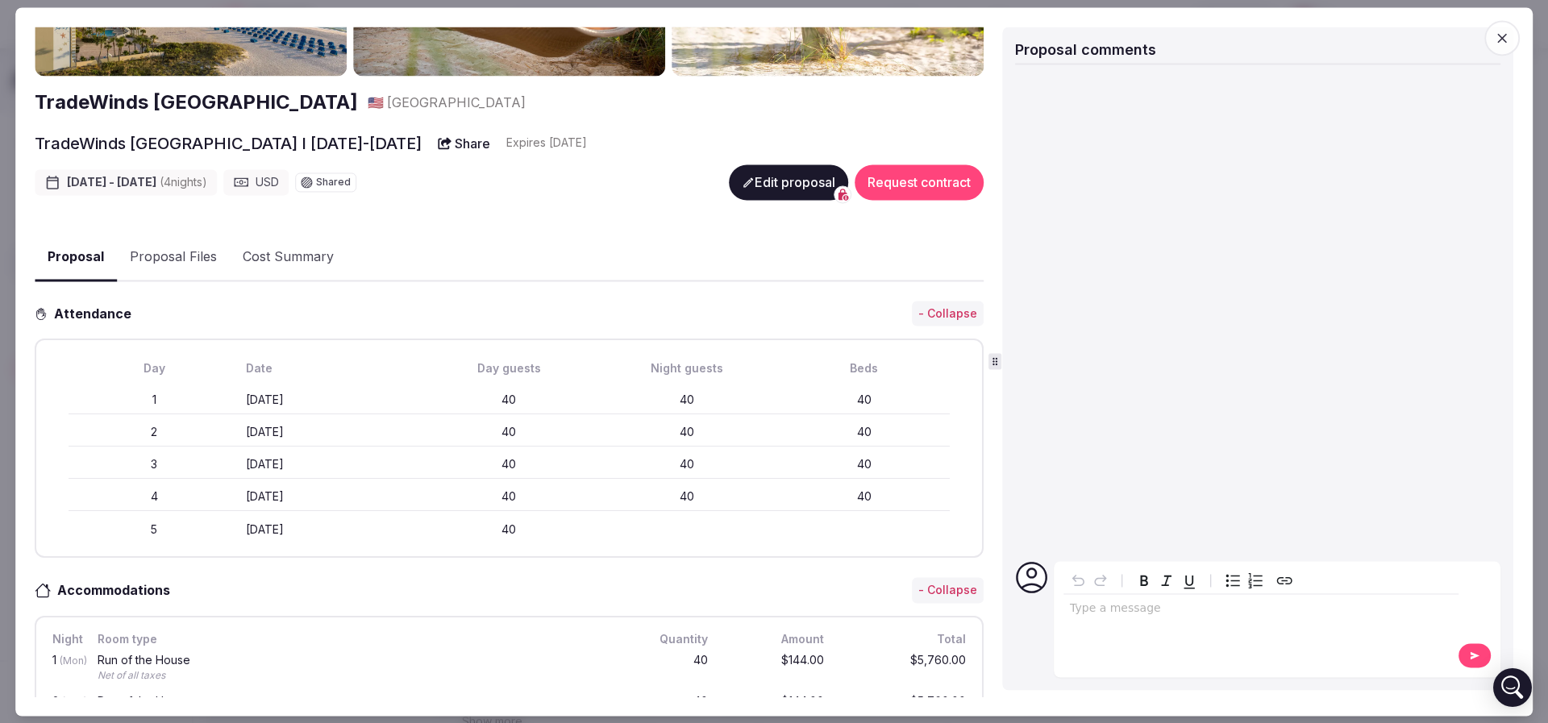
scroll to position [242, 0]
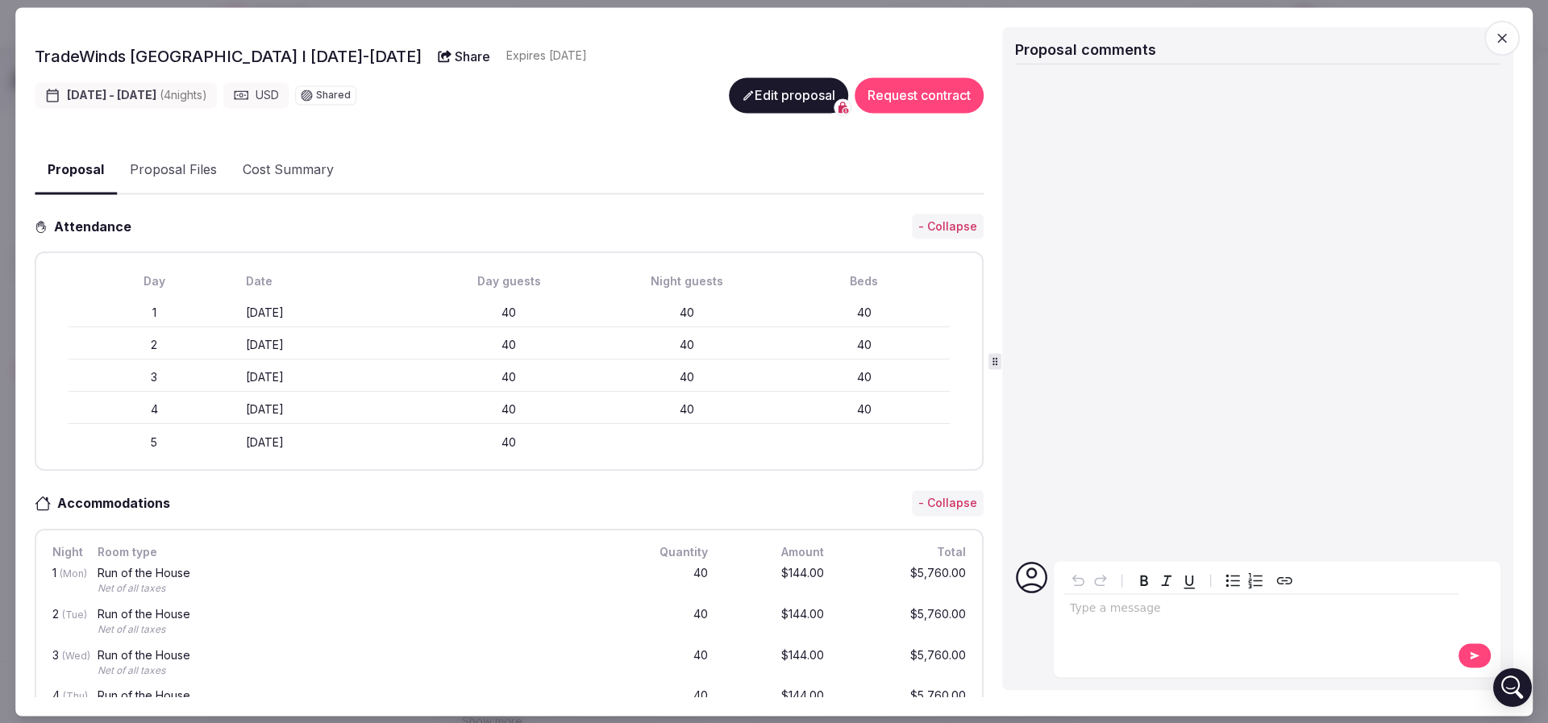
click at [1494, 33] on icon "button" at bounding box center [1502, 38] width 16 height 16
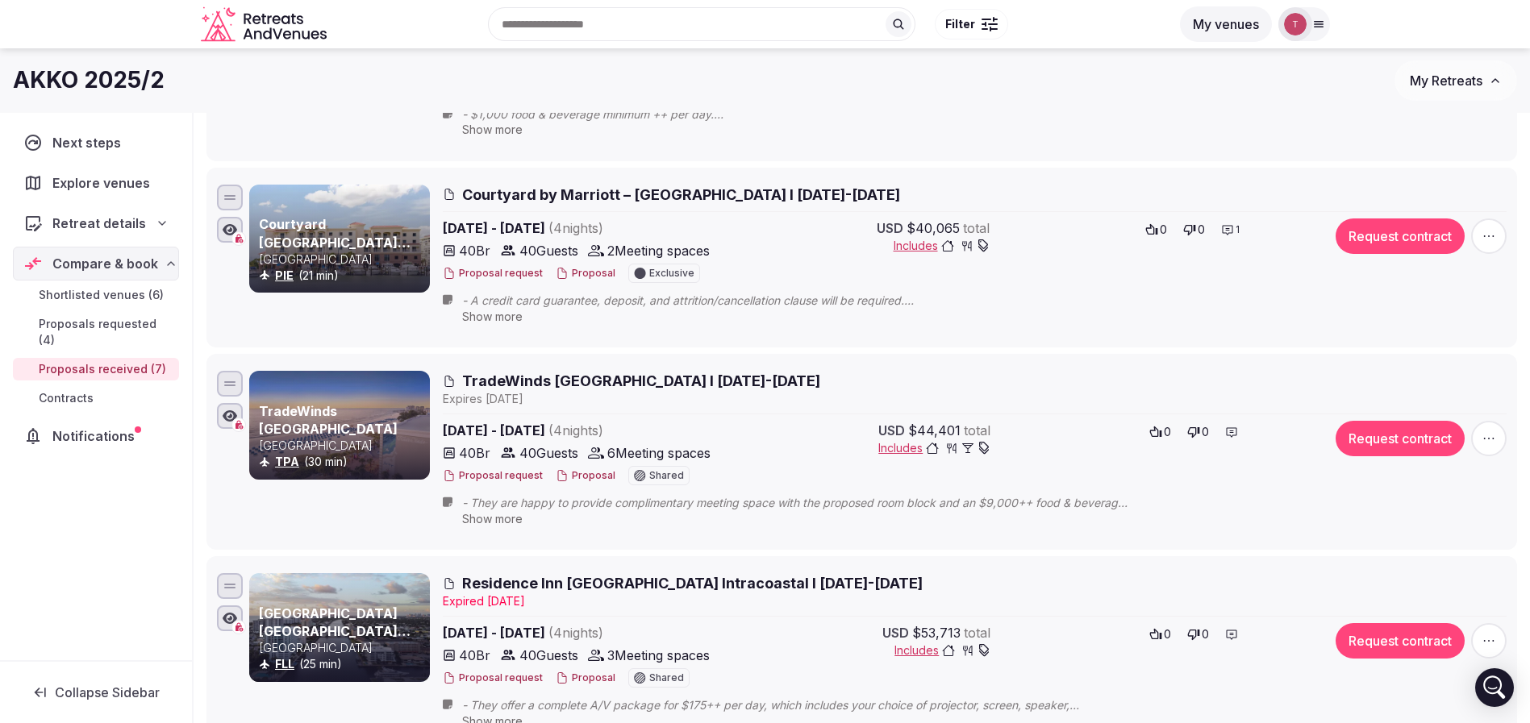
click at [577, 477] on button "Proposal" at bounding box center [586, 476] width 60 height 14
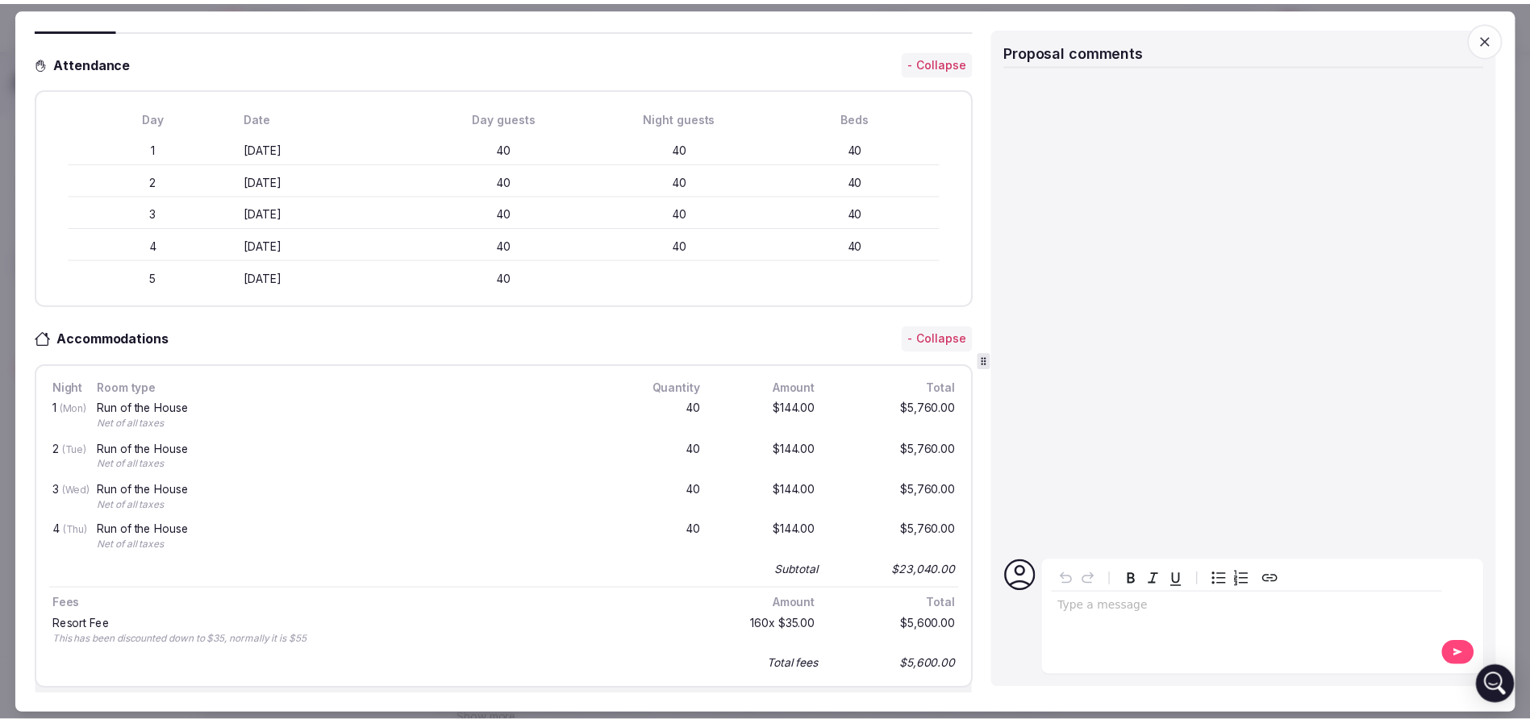
scroll to position [363, 0]
